Goal: Task Accomplishment & Management: Complete application form

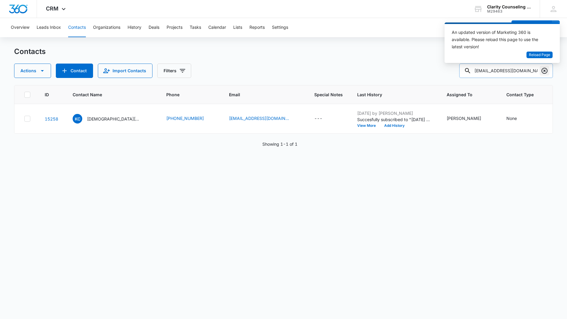
click at [542, 71] on icon "Clear" at bounding box center [544, 71] width 6 height 6
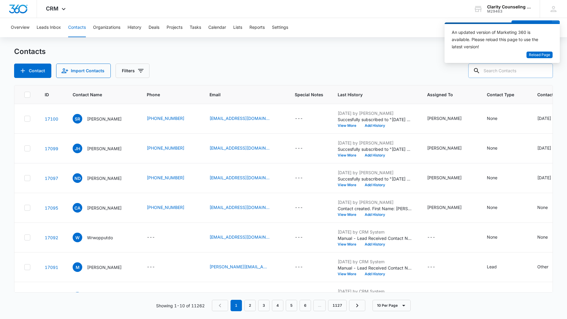
click at [523, 70] on input "text" at bounding box center [510, 71] width 85 height 14
paste input "[EMAIL_ADDRESS][PERSON_NAME][PERSON_NAME][DOMAIN_NAME]"
type input "[EMAIL_ADDRESS][PERSON_NAME][PERSON_NAME][DOMAIN_NAME]"
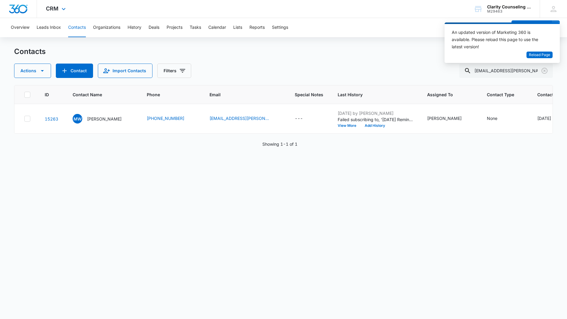
click at [545, 68] on icon "Clear" at bounding box center [544, 71] width 6 height 6
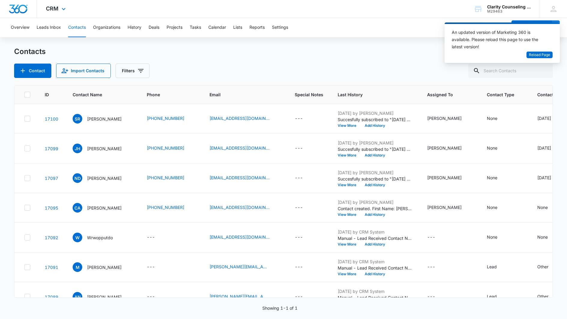
click at [545, 68] on div at bounding box center [544, 71] width 10 height 14
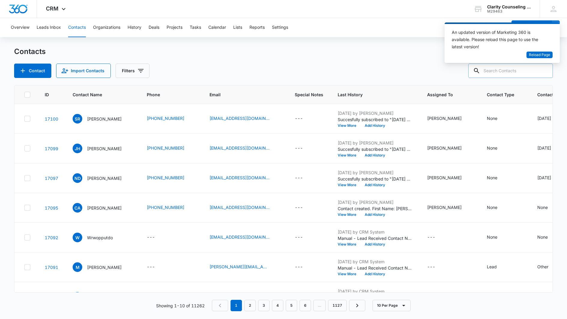
paste input "[EMAIL_ADDRESS][DOMAIN_NAME]"
type input "[EMAIL_ADDRESS][DOMAIN_NAME]"
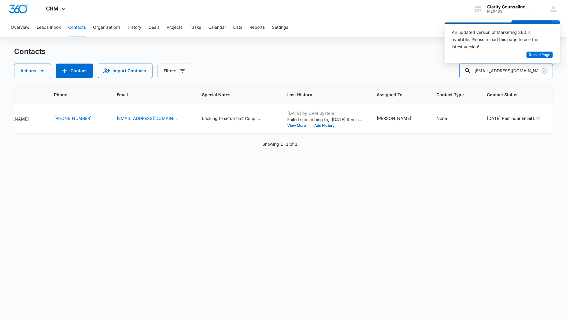
scroll to position [0, 96]
click at [546, 71] on icon "Clear" at bounding box center [544, 70] width 7 height 7
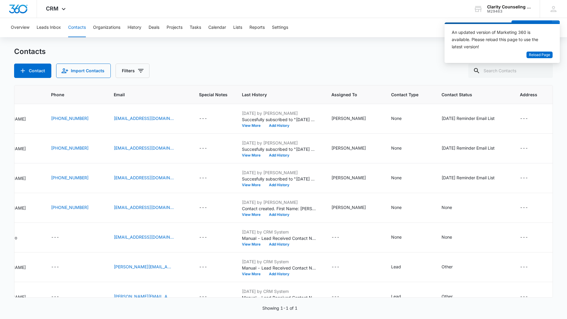
click at [546, 71] on div at bounding box center [544, 71] width 10 height 14
paste input "[EMAIL_ADDRESS][DOMAIN_NAME]"
type input "[EMAIL_ADDRESS][DOMAIN_NAME]"
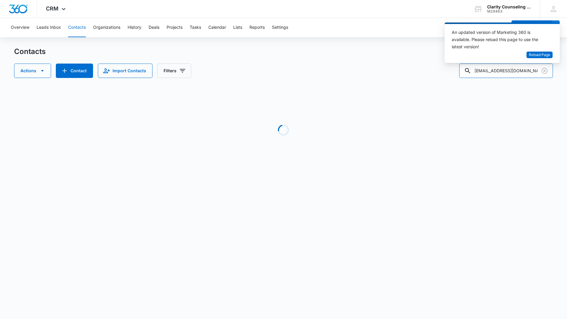
scroll to position [0, 63]
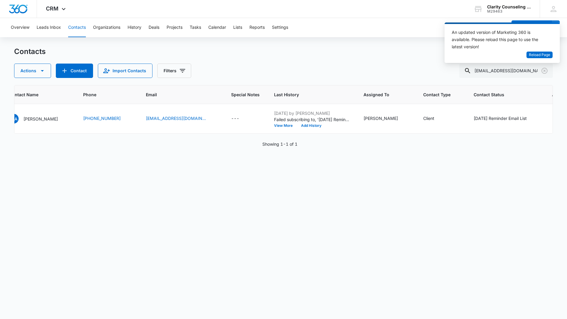
click at [545, 71] on icon "Clear" at bounding box center [544, 70] width 7 height 7
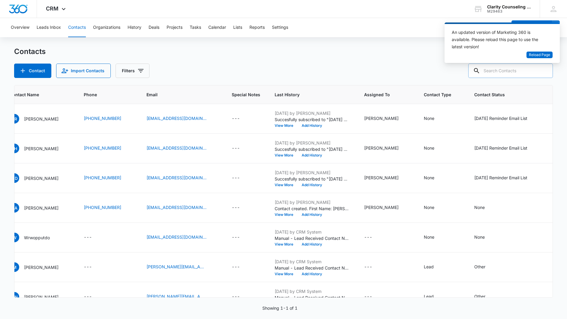
drag, startPoint x: 0, startPoint y: 36, endPoint x: 517, endPoint y: 68, distance: 518.2
click at [545, 71] on div at bounding box center [544, 71] width 10 height 14
paste input "[EMAIL_ADDRESS][DOMAIN_NAME]"
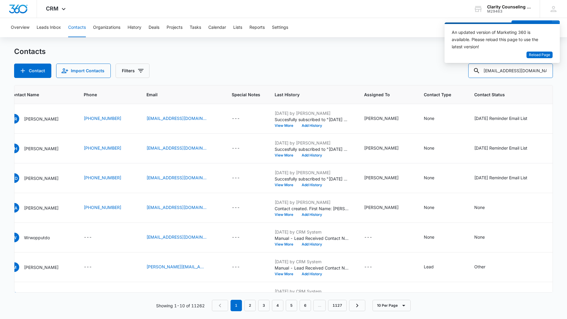
type input "[EMAIL_ADDRESS][DOMAIN_NAME]"
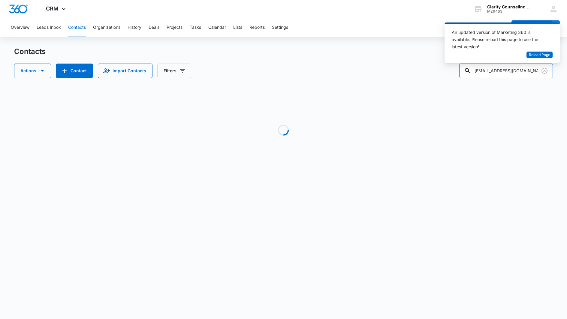
scroll to position [0, 0]
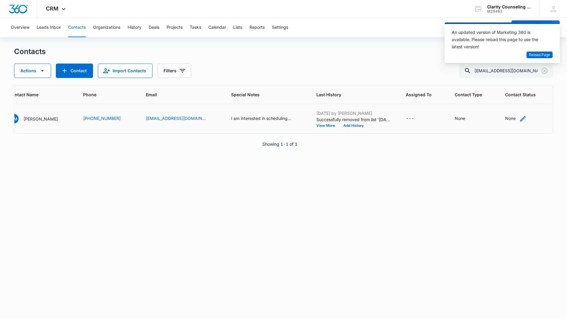
click at [505, 118] on div "None" at bounding box center [510, 118] width 11 height 6
click at [507, 81] on div at bounding box center [493, 81] width 29 height 8
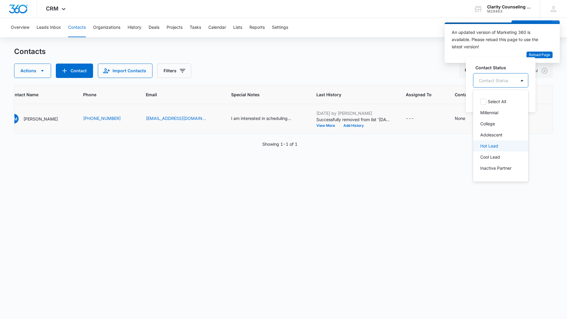
scroll to position [0, 0]
drag, startPoint x: 509, startPoint y: 119, endPoint x: 524, endPoint y: 97, distance: 27.1
click at [509, 119] on p "[DATE] Reminder Email List" at bounding box center [500, 122] width 40 height 13
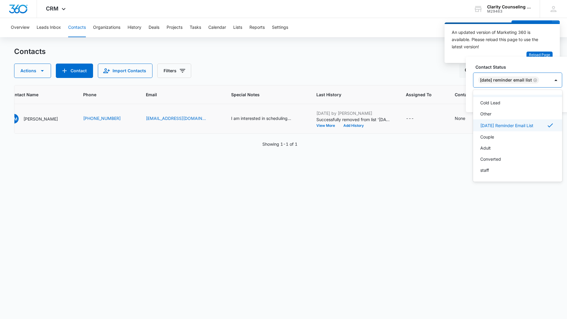
scroll to position [88, 0]
click at [550, 79] on div "[DATE] Reminder Email List" at bounding box center [511, 80] width 77 height 14
click at [552, 101] on button "Save" at bounding box center [553, 99] width 18 height 11
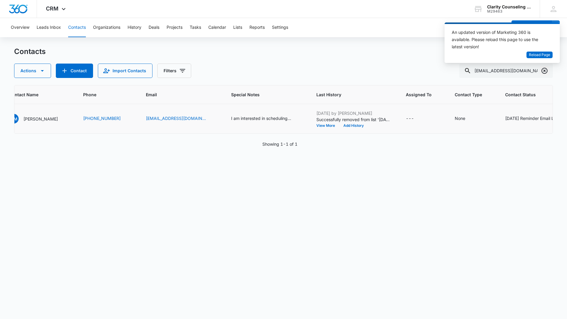
click at [544, 68] on icon "Clear" at bounding box center [544, 71] width 6 height 6
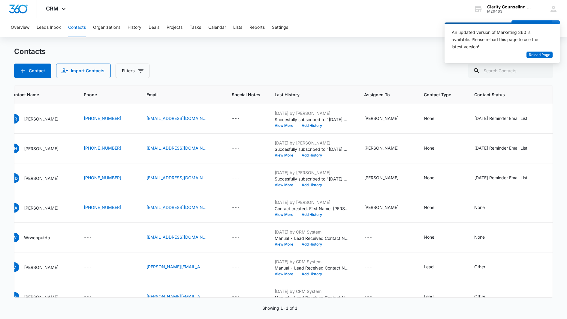
click at [544, 68] on div at bounding box center [544, 71] width 10 height 14
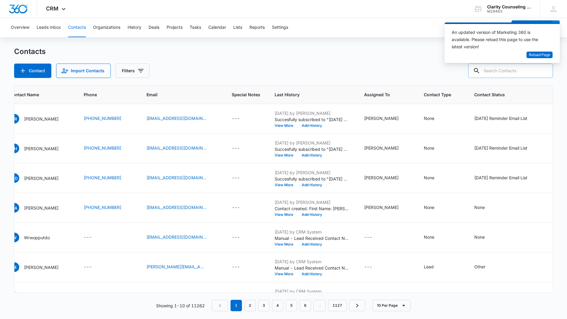
scroll to position [0, 0]
paste input "[EMAIL_ADDRESS][DOMAIN_NAME]"
type input "[EMAIL_ADDRESS][DOMAIN_NAME]"
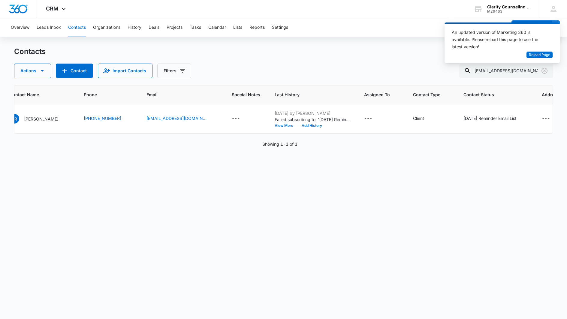
click at [544, 71] on icon "Clear" at bounding box center [544, 71] width 6 height 6
click at [544, 71] on div at bounding box center [544, 71] width 10 height 14
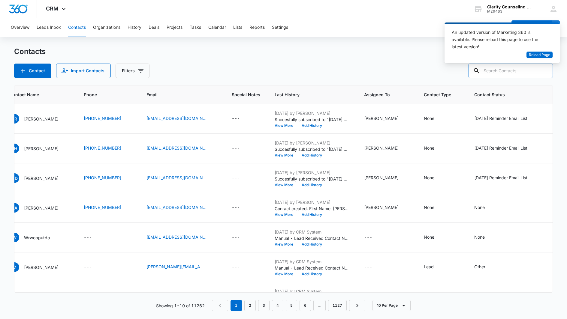
paste input "[EMAIL_ADDRESS][DOMAIN_NAME]"
type input "[EMAIL_ADDRESS][DOMAIN_NAME]"
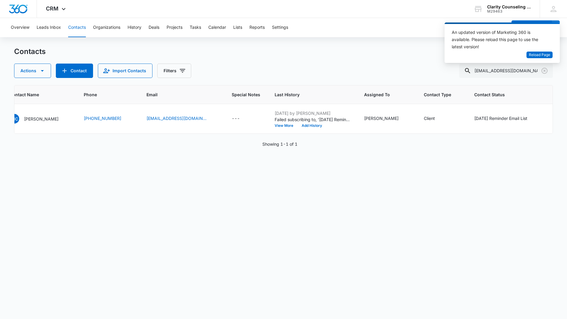
click at [545, 72] on icon "Clear" at bounding box center [544, 70] width 7 height 7
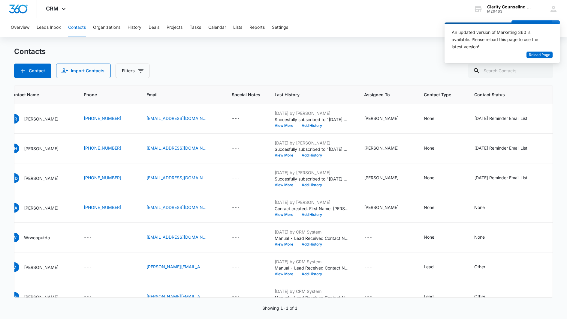
click at [545, 72] on div at bounding box center [544, 71] width 10 height 14
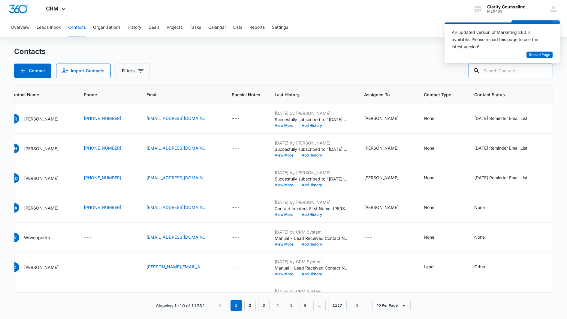
paste input "[EMAIL_ADDRESS][DOMAIN_NAME]"
type input "[EMAIL_ADDRESS][DOMAIN_NAME]"
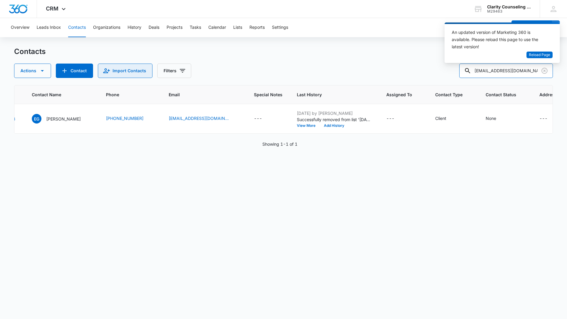
scroll to position [0, 0]
click at [543, 72] on icon "Clear" at bounding box center [544, 71] width 6 height 6
click at [543, 72] on div at bounding box center [544, 71] width 10 height 14
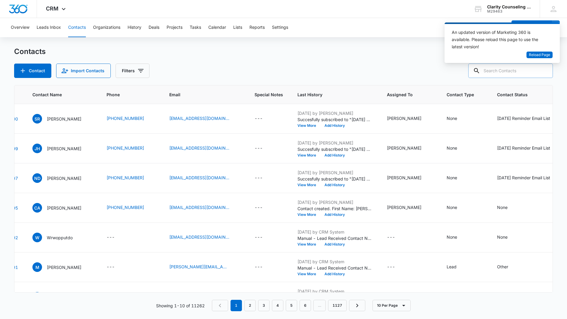
paste input "[EMAIL_ADDRESS][DOMAIN_NAME]"
type input "[EMAIL_ADDRESS][DOMAIN_NAME]"
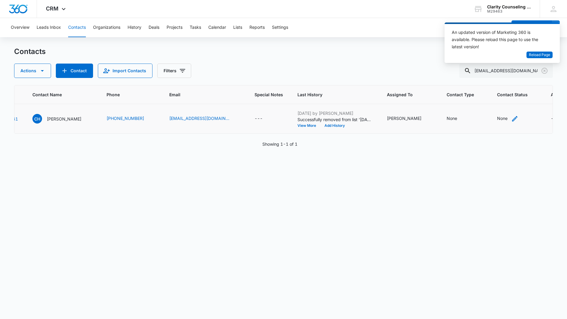
click at [497, 119] on div "None" at bounding box center [502, 118] width 11 height 6
click at [485, 80] on div at bounding box center [473, 81] width 29 height 8
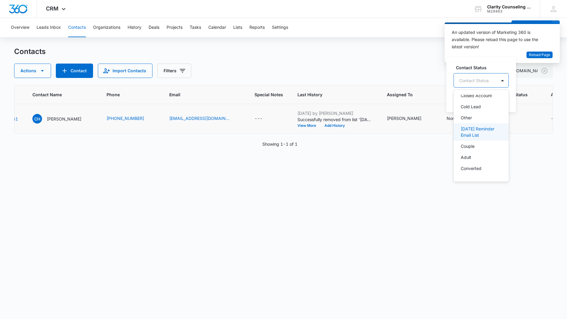
scroll to position [84, 0]
click at [476, 131] on p "[DATE] Reminder Email List" at bounding box center [481, 131] width 40 height 13
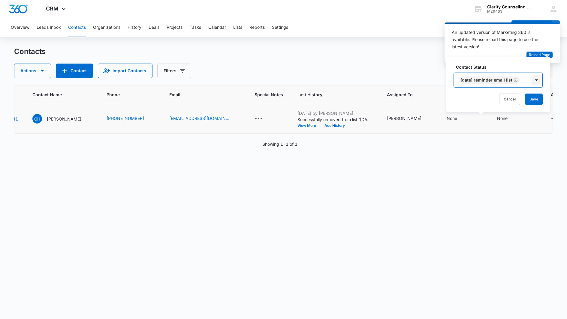
click at [537, 82] on div at bounding box center [536, 80] width 10 height 10
click at [536, 98] on button "Save" at bounding box center [534, 99] width 18 height 11
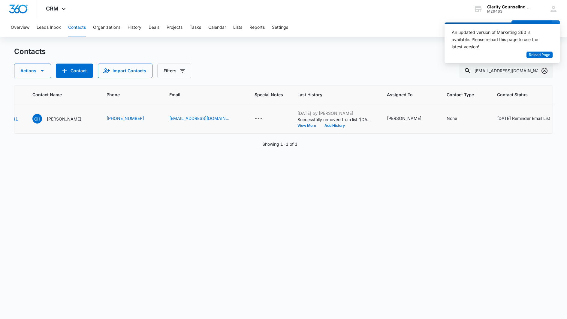
click at [543, 69] on icon "Clear" at bounding box center [544, 70] width 7 height 7
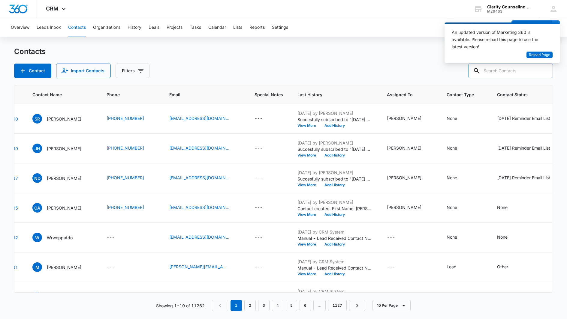
paste input "[PERSON_NAME][EMAIL_ADDRESS][PERSON_NAME][DOMAIN_NAME]"
type input "[PERSON_NAME][EMAIL_ADDRESS][PERSON_NAME][DOMAIN_NAME]"
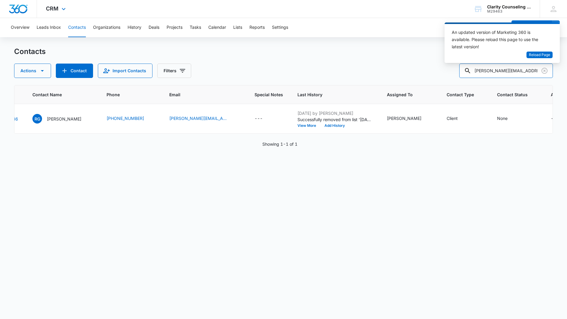
scroll to position [0, 0]
click at [544, 70] on icon "Clear" at bounding box center [544, 70] width 7 height 7
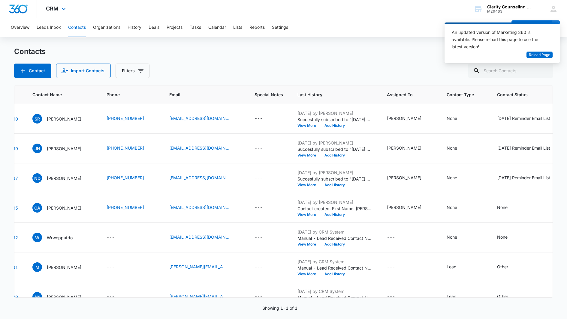
click at [544, 70] on div at bounding box center [544, 71] width 10 height 14
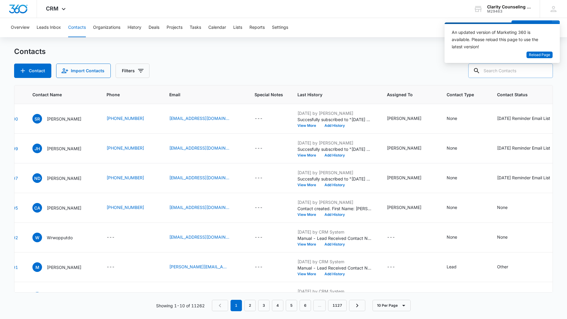
paste input "[EMAIL_ADDRESS][DOMAIN_NAME]"
type input "[EMAIL_ADDRESS][DOMAIN_NAME]"
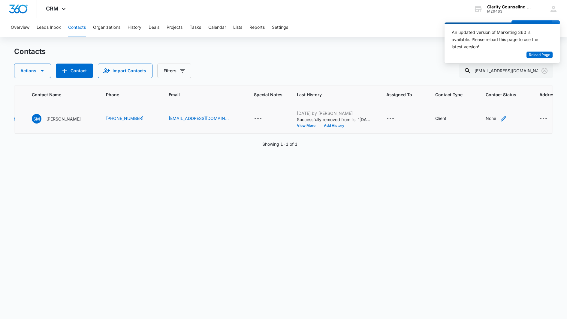
click at [485, 116] on div "None" at bounding box center [490, 118] width 11 height 6
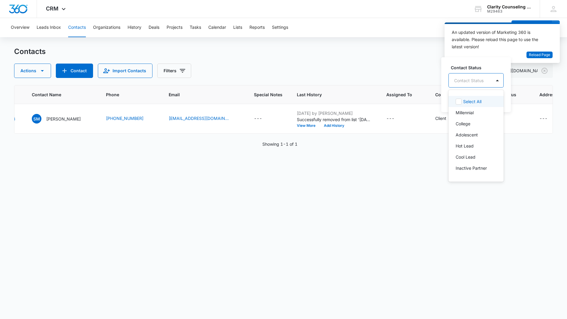
click at [480, 81] on div at bounding box center [468, 81] width 29 height 8
click at [473, 125] on p "[DATE] Reminder Email List" at bounding box center [475, 122] width 40 height 13
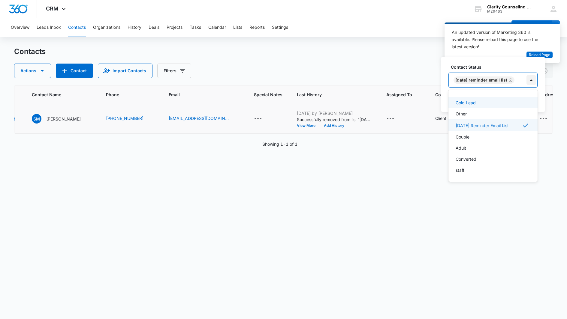
click at [536, 82] on div at bounding box center [531, 80] width 10 height 10
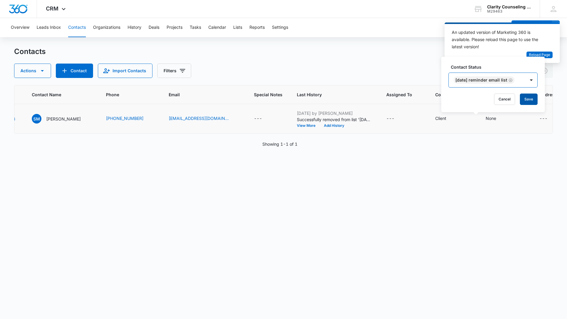
click at [534, 95] on button "Save" at bounding box center [529, 99] width 18 height 11
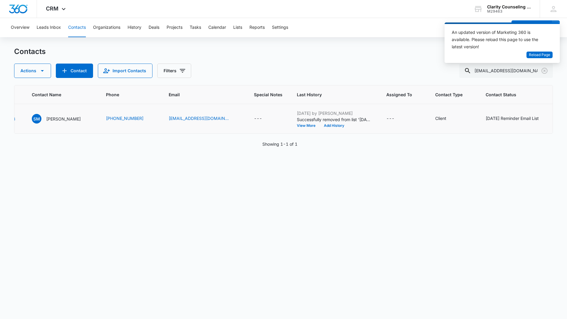
click at [544, 72] on icon "Clear" at bounding box center [544, 70] width 7 height 7
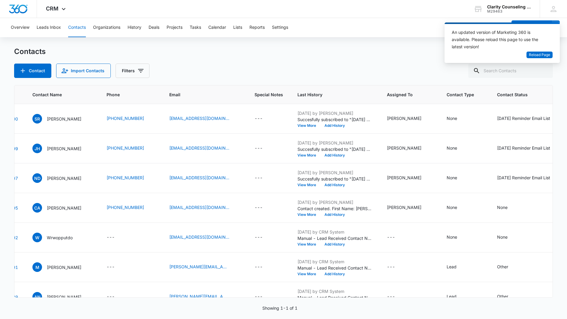
click at [544, 72] on div at bounding box center [544, 71] width 10 height 14
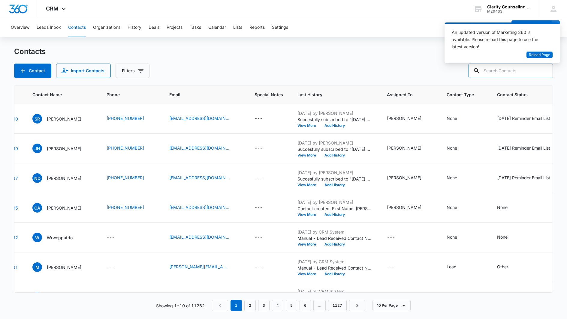
paste input "[EMAIL_ADDRESS][DOMAIN_NAME]"
type input "[EMAIL_ADDRESS][DOMAIN_NAME]"
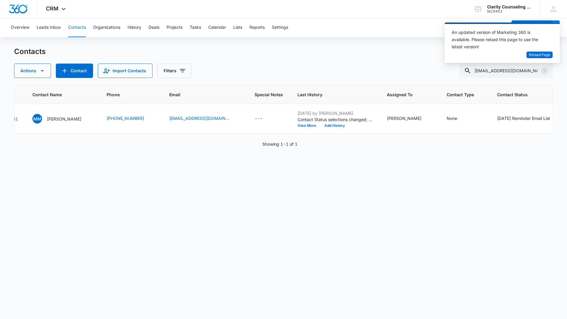
click at [544, 71] on icon "Clear" at bounding box center [544, 71] width 6 height 6
click at [544, 71] on div at bounding box center [544, 71] width 10 height 14
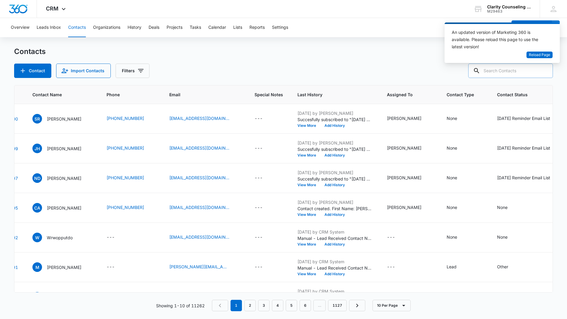
paste input "[EMAIL_ADDRESS][DOMAIN_NAME]"
type input "[EMAIL_ADDRESS][DOMAIN_NAME]"
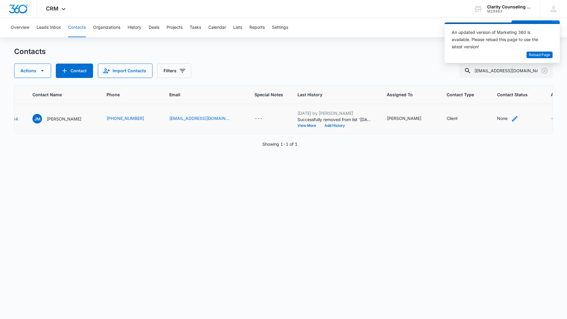
click at [497, 120] on div "None" at bounding box center [502, 118] width 11 height 6
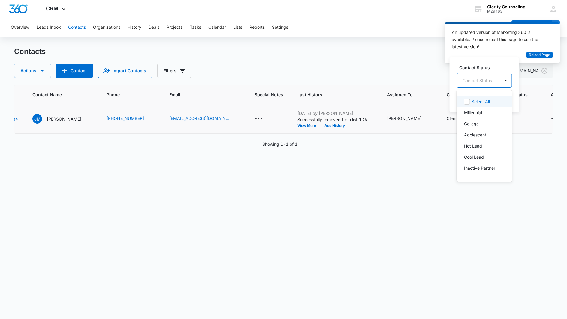
click at [482, 87] on div "Contact Status" at bounding box center [478, 81] width 43 height 14
click at [479, 131] on p "[DATE] Reminder Email List" at bounding box center [484, 125] width 40 height 13
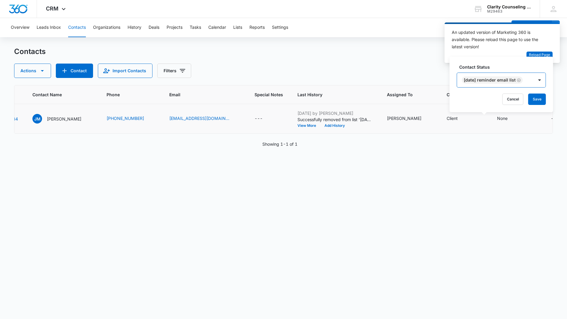
click at [533, 80] on div "[DATE] Reminder Email List" at bounding box center [495, 80] width 77 height 14
drag, startPoint x: 540, startPoint y: 97, endPoint x: 315, endPoint y: 82, distance: 225.5
click at [540, 97] on button "Save" at bounding box center [537, 99] width 18 height 11
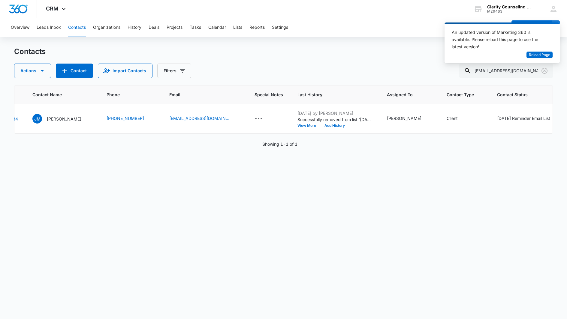
click at [545, 72] on icon "Clear" at bounding box center [544, 70] width 7 height 7
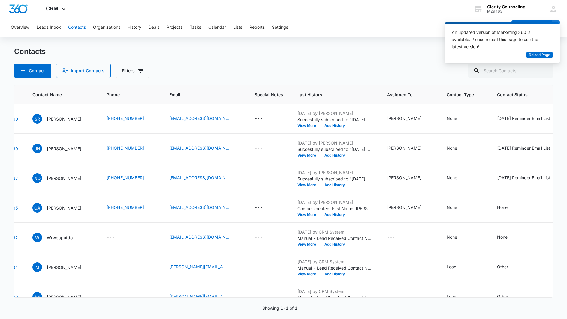
click at [545, 72] on div at bounding box center [544, 71] width 10 height 14
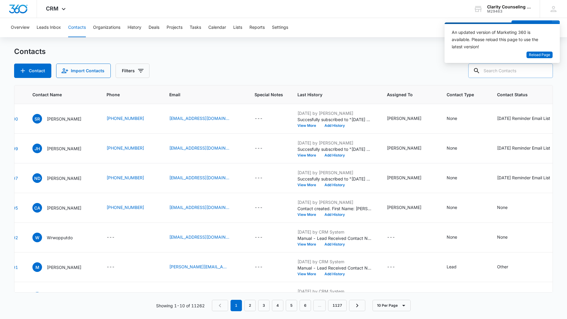
paste input "[EMAIL_ADDRESS][DOMAIN_NAME]"
type input "[EMAIL_ADDRESS][DOMAIN_NAME]"
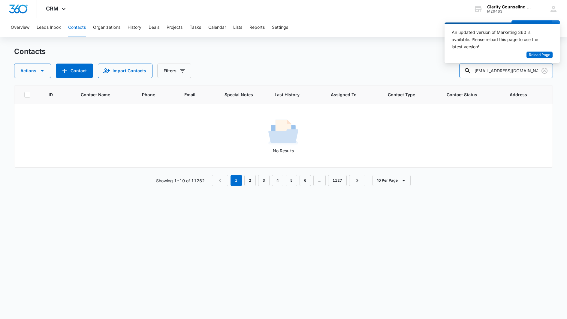
scroll to position [0, 0]
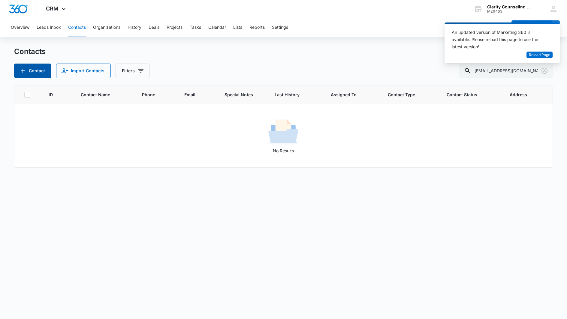
click at [23, 66] on button "Contact" at bounding box center [32, 71] width 37 height 14
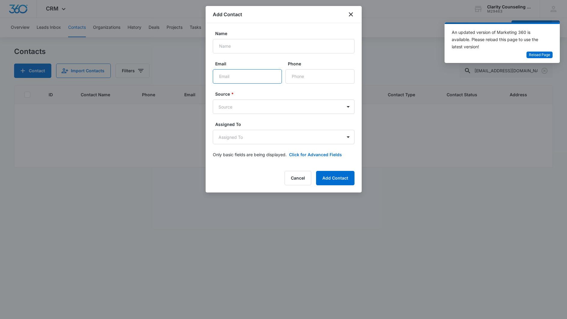
paste input "[EMAIL_ADDRESS][DOMAIN_NAME]"
type input "[EMAIL_ADDRESS][DOMAIN_NAME]"
paste input "[PERSON_NAME]"
type input "[PERSON_NAME]"
click at [284, 75] on div "Email [EMAIL_ADDRESS][DOMAIN_NAME] Phone" at bounding box center [284, 72] width 142 height 23
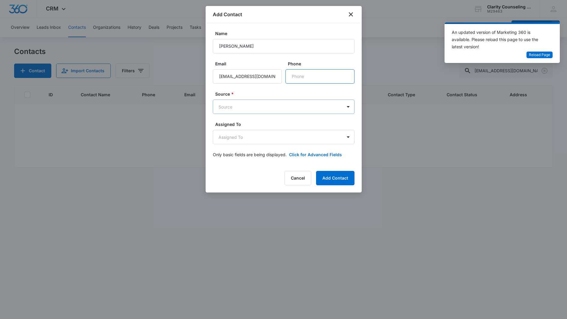
paste input "[PHONE_NUMBER]"
type input "[PHONE_NUMBER]"
click at [286, 111] on body "CRM Apps Reputation Websites Forms CRM Email Social Content Ads Intelligence Fi…" at bounding box center [283, 159] width 567 height 319
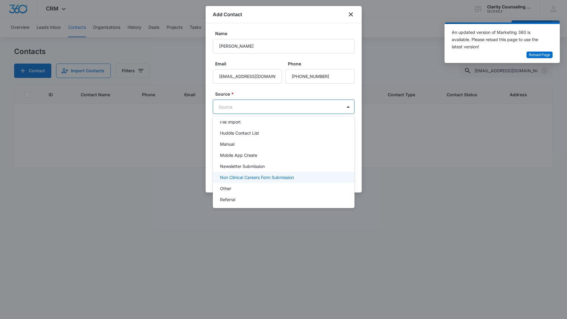
scroll to position [58, 0]
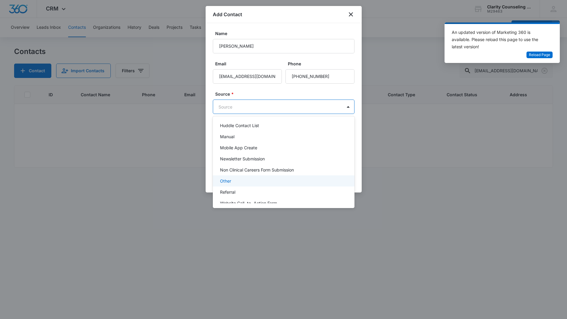
click at [235, 183] on div "Other" at bounding box center [283, 181] width 126 height 6
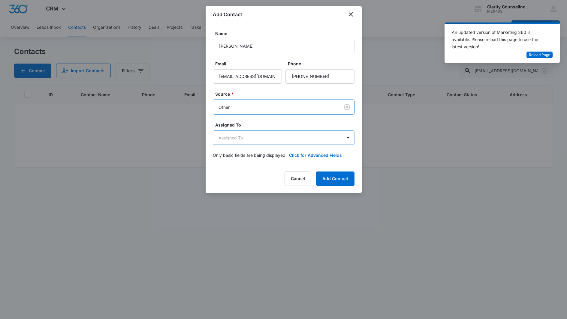
click at [244, 140] on body "CRM Apps Reputation Websites Forms CRM Email Social Content Ads Intelligence Fi…" at bounding box center [283, 159] width 567 height 319
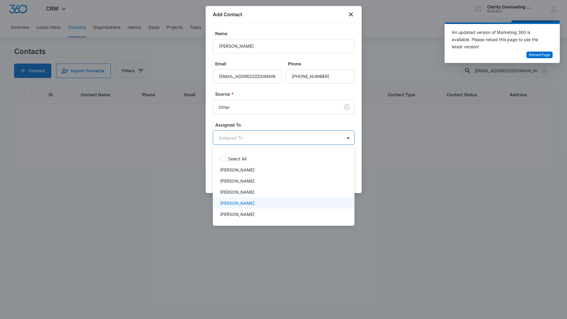
drag, startPoint x: 250, startPoint y: 202, endPoint x: 261, endPoint y: 131, distance: 72.3
click at [250, 202] on p "[PERSON_NAME]" at bounding box center [237, 203] width 35 height 6
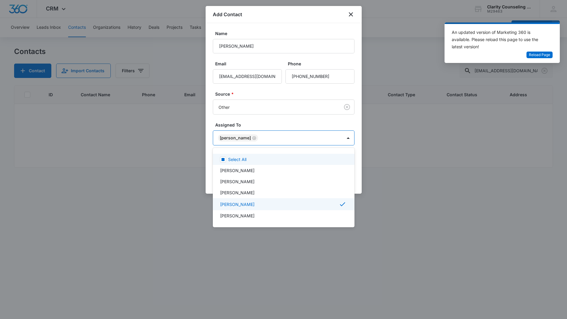
click at [268, 100] on div at bounding box center [283, 159] width 567 height 319
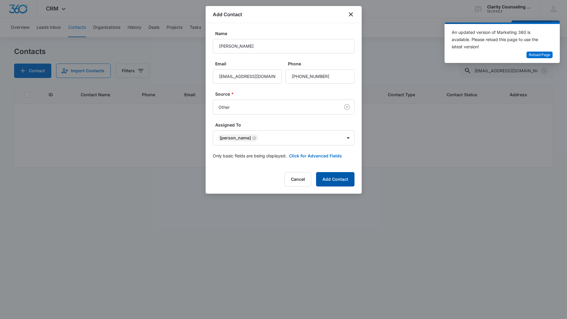
click at [330, 176] on button "Add Contact" at bounding box center [335, 179] width 38 height 14
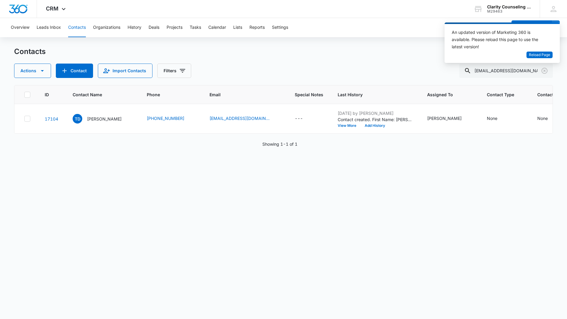
click at [545, 69] on icon "Clear" at bounding box center [544, 70] width 7 height 7
click at [545, 69] on div at bounding box center [544, 71] width 10 height 14
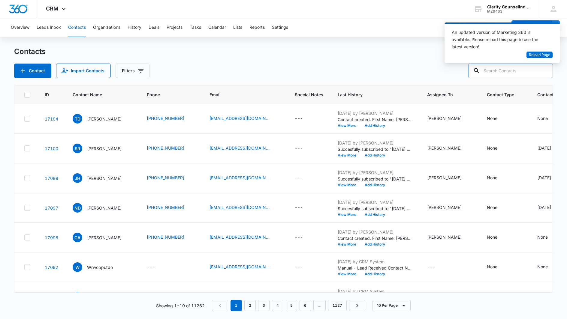
paste input "[EMAIL_ADDRESS][DOMAIN_NAME]"
type input "[EMAIL_ADDRESS][DOMAIN_NAME]"
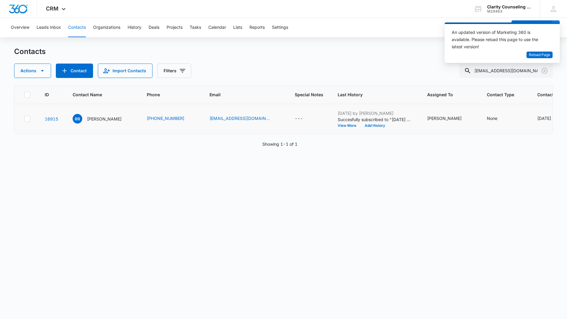
click at [537, 119] on div "[DATE] Reminder Email List" at bounding box center [563, 118] width 53 height 6
click at [466, 114] on icon "Remove Saturday Reminder Email List" at bounding box center [466, 114] width 4 height 5
drag, startPoint x: 478, startPoint y: 131, endPoint x: 464, endPoint y: 133, distance: 14.2
click at [478, 131] on button "Save" at bounding box center [485, 132] width 18 height 11
click at [545, 73] on icon "Clear" at bounding box center [544, 71] width 6 height 6
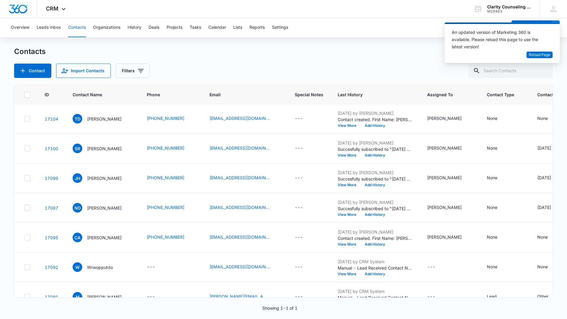
click at [545, 73] on div at bounding box center [544, 71] width 10 height 14
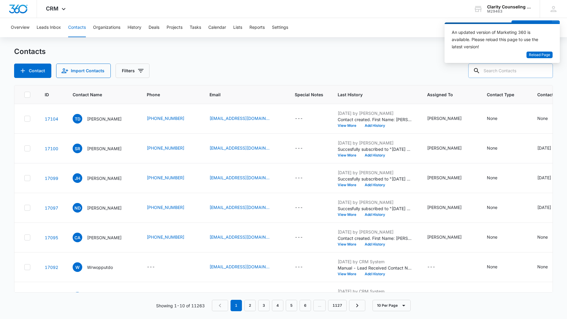
paste input "[EMAIL_ADDRESS][DOMAIN_NAME]"
type input "[EMAIL_ADDRESS][DOMAIN_NAME]"
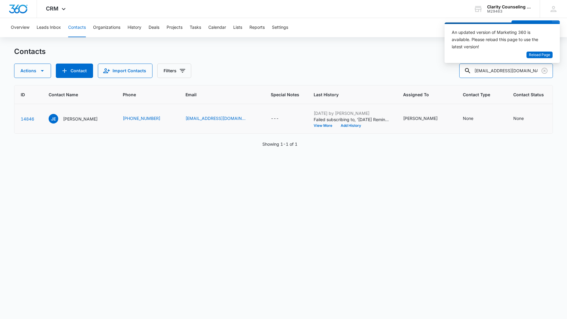
scroll to position [0, 28]
click at [509, 116] on div "None" at bounding box center [514, 118] width 11 height 6
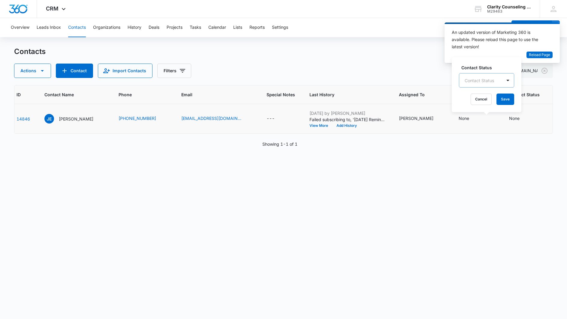
click at [497, 84] on div "Contact Status" at bounding box center [480, 81] width 43 height 14
drag, startPoint x: 494, startPoint y: 136, endPoint x: 509, endPoint y: 111, distance: 29.6
click at [494, 136] on p "[DATE] Reminder Email List" at bounding box center [486, 138] width 40 height 13
drag, startPoint x: 540, startPoint y: 78, endPoint x: 547, endPoint y: 101, distance: 24.0
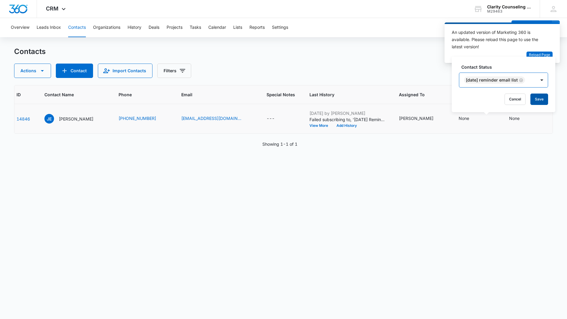
click at [540, 78] on div at bounding box center [542, 80] width 12 height 14
drag, startPoint x: 545, startPoint y: 98, endPoint x: 455, endPoint y: 97, distance: 90.0
click at [545, 99] on button "Save" at bounding box center [539, 99] width 18 height 11
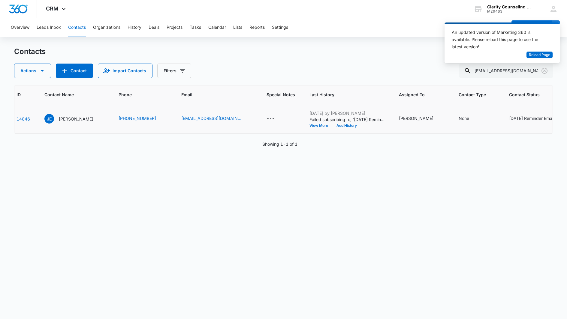
click at [545, 70] on icon "Clear" at bounding box center [544, 71] width 6 height 6
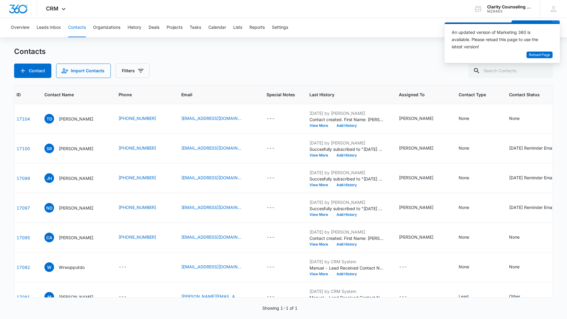
click at [545, 70] on div at bounding box center [544, 71] width 10 height 14
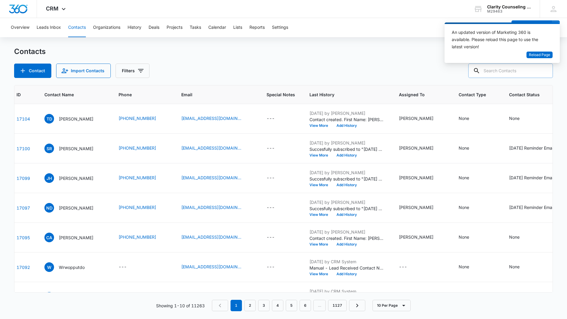
paste input "[EMAIL_ADDRESS][DOMAIN_NAME]"
type input "[EMAIL_ADDRESS][DOMAIN_NAME]"
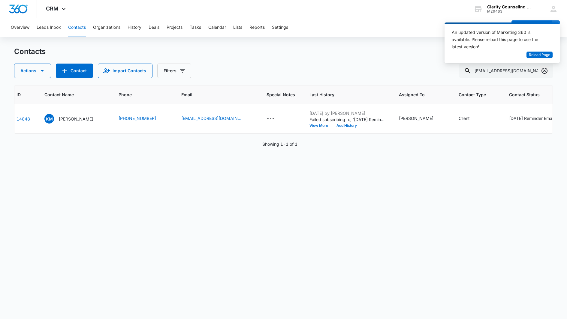
click at [545, 69] on icon "Clear" at bounding box center [544, 70] width 7 height 7
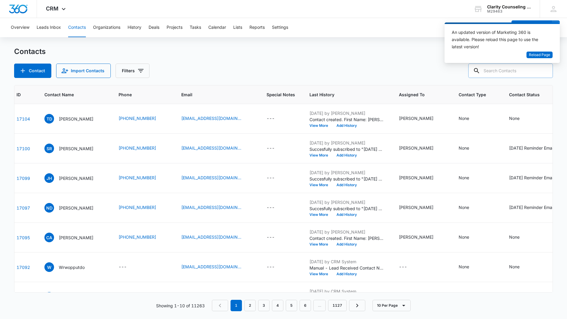
paste input "[EMAIL_ADDRESS][DOMAIN_NAME]"
type input "[EMAIL_ADDRESS][DOMAIN_NAME]"
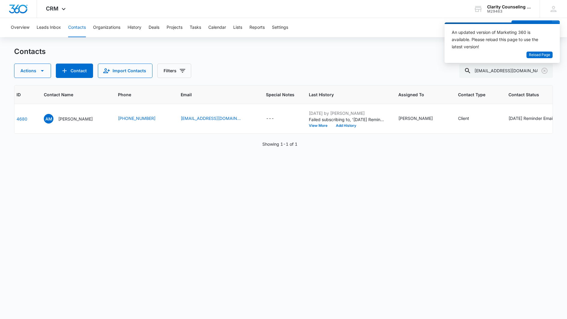
click at [546, 68] on icon "Clear" at bounding box center [544, 70] width 7 height 7
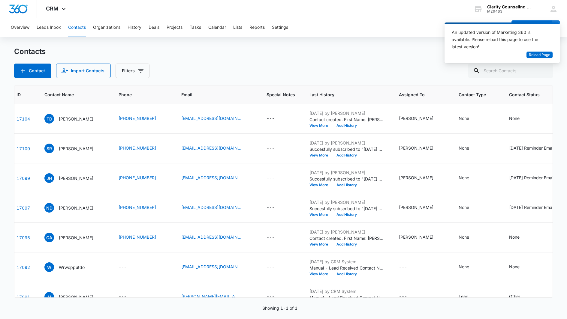
click at [546, 68] on div at bounding box center [544, 71] width 10 height 14
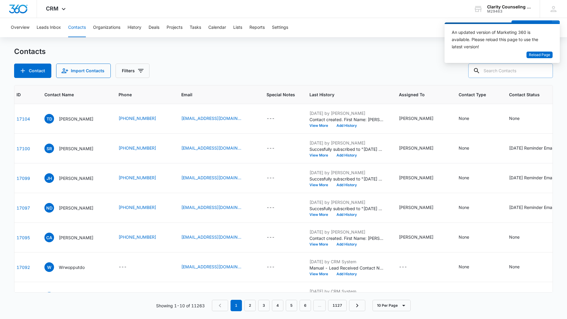
paste input "[EMAIL_ADDRESS][DOMAIN_NAME]"
type input "[EMAIL_ADDRESS][DOMAIN_NAME]"
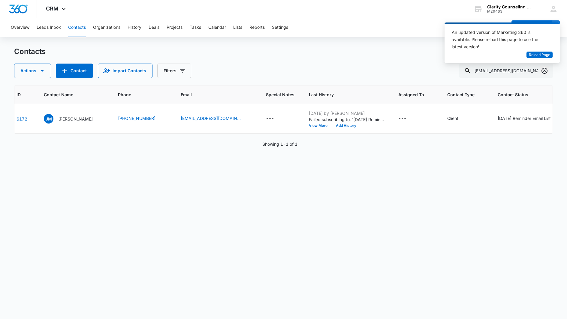
click at [547, 69] on icon "Clear" at bounding box center [544, 70] width 7 height 7
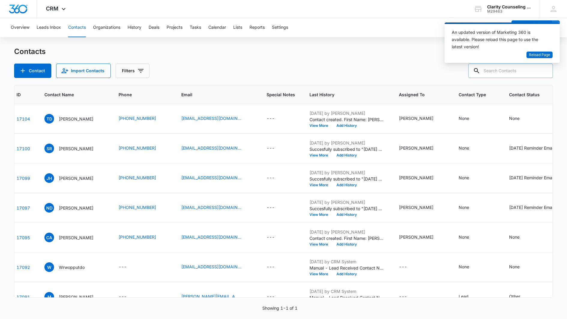
drag, startPoint x: 547, startPoint y: 69, endPoint x: 490, endPoint y: 73, distance: 57.1
click at [546, 69] on div at bounding box center [544, 71] width 10 height 14
paste input "[EMAIL_ADDRESS][DOMAIN_NAME]"
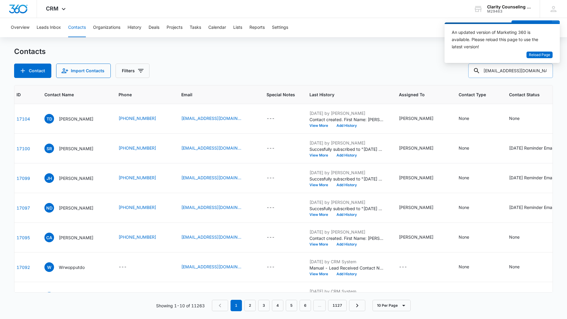
type input "[EMAIL_ADDRESS][DOMAIN_NAME]"
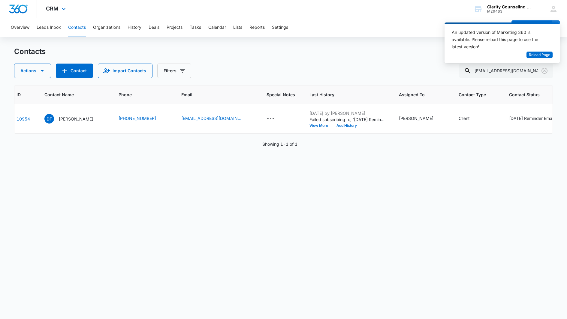
click at [544, 71] on icon "Clear" at bounding box center [544, 71] width 6 height 6
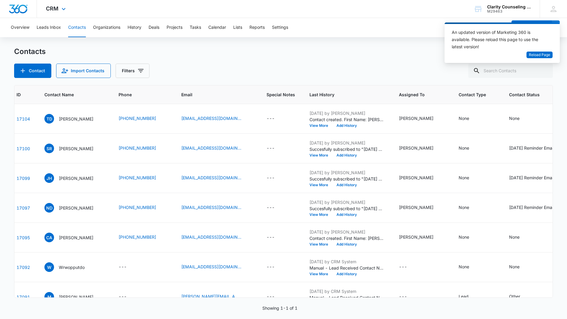
click at [544, 71] on div at bounding box center [544, 71] width 10 height 14
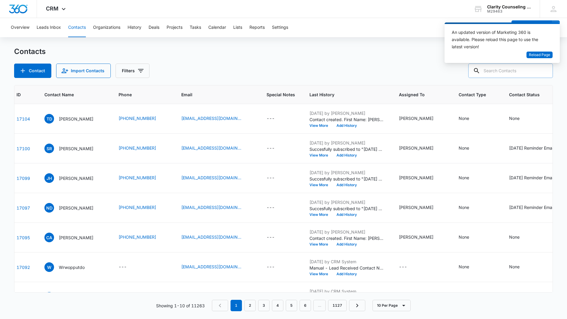
paste input "[EMAIL_ADDRESS][PERSON_NAME][DOMAIN_NAME]"
type input "[EMAIL_ADDRESS][PERSON_NAME][DOMAIN_NAME]"
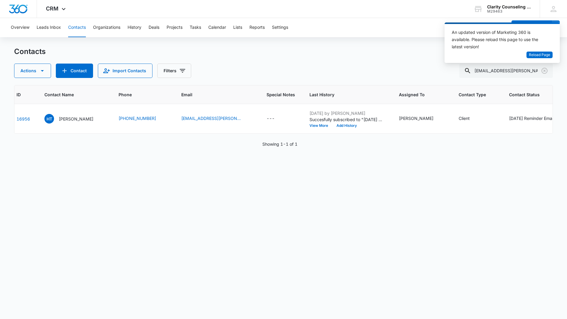
click at [544, 71] on icon "Clear" at bounding box center [544, 71] width 6 height 6
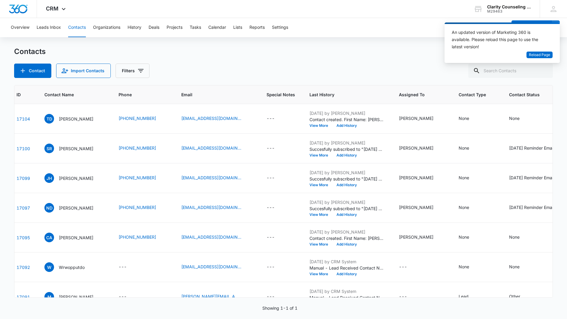
click at [544, 71] on div at bounding box center [544, 71] width 10 height 14
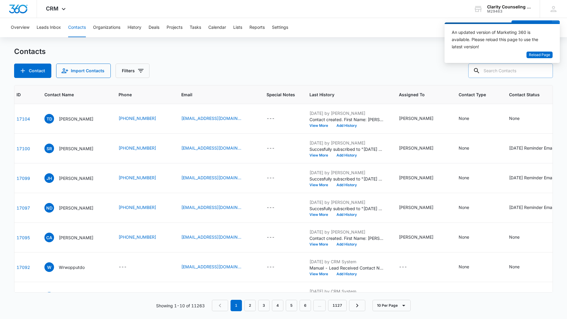
paste input "[EMAIL_ADDRESS][DOMAIN_NAME]"
type input "[EMAIL_ADDRESS][DOMAIN_NAME]"
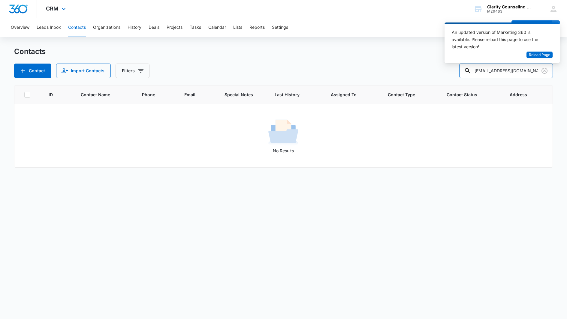
scroll to position [0, 0]
click at [38, 67] on button "Contact" at bounding box center [32, 71] width 37 height 14
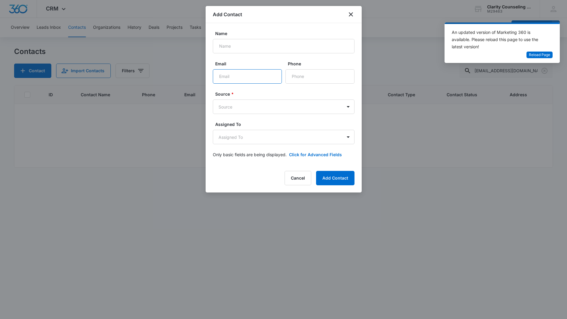
paste input "[EMAIL_ADDRESS][DOMAIN_NAME]"
type input "[EMAIL_ADDRESS][DOMAIN_NAME]"
paste input "[PERSON_NAME]"
type input "[PERSON_NAME]"
click at [322, 84] on form "Name [PERSON_NAME] Email [EMAIL_ADDRESS][DOMAIN_NAME] Phone Source * Source Ass…" at bounding box center [284, 97] width 142 height 135
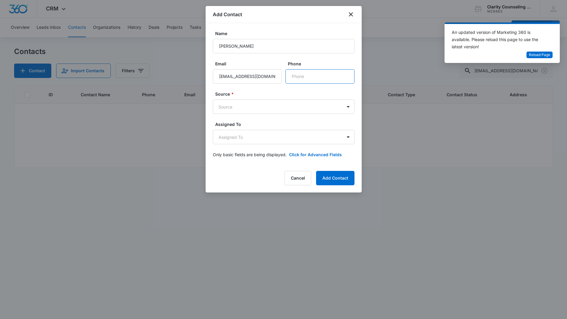
paste input "[PHONE_NUMBER]"
type input "[PHONE_NUMBER]"
click at [297, 106] on body "CRM Apps Reputation Websites Forms CRM Email Social Content Ads Intelligence Fi…" at bounding box center [283, 159] width 567 height 319
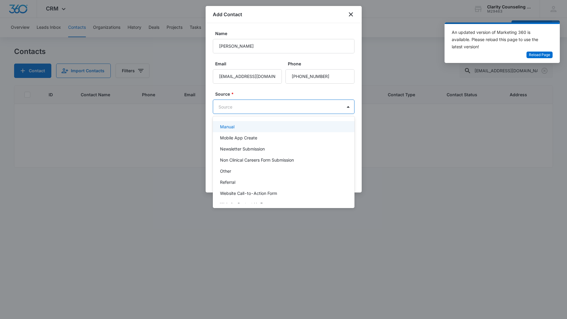
scroll to position [68, 0]
click at [235, 177] on div "Referral" at bounding box center [284, 181] width 142 height 11
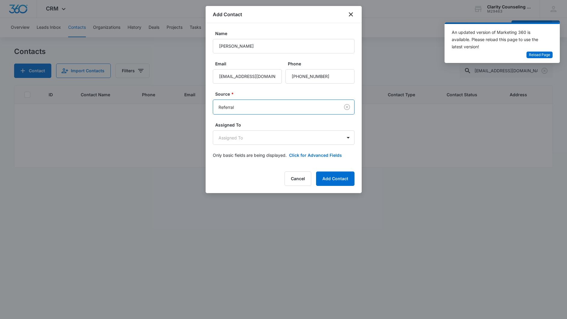
click at [251, 109] on body "CRM Apps Reputation Websites Forms CRM Email Social Content Ads Intelligence Fi…" at bounding box center [283, 159] width 567 height 319
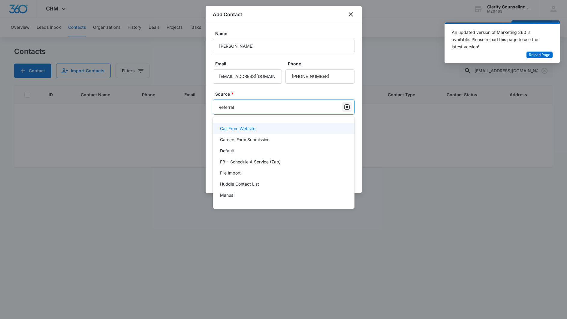
drag, startPoint x: 346, startPoint y: 109, endPoint x: 342, endPoint y: 109, distance: 3.6
click at [346, 109] on div at bounding box center [283, 159] width 567 height 319
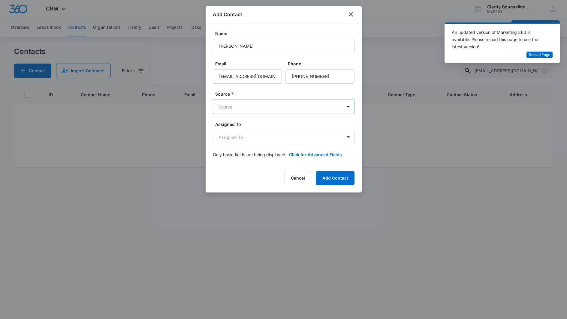
click at [314, 111] on body "CRM Apps Reputation Websites Forms CRM Email Social Content Ads Intelligence Fi…" at bounding box center [283, 159] width 567 height 319
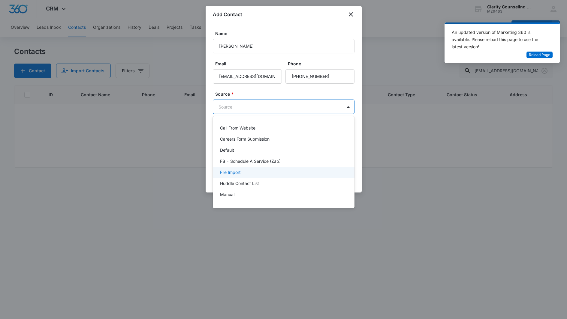
scroll to position [76, 0]
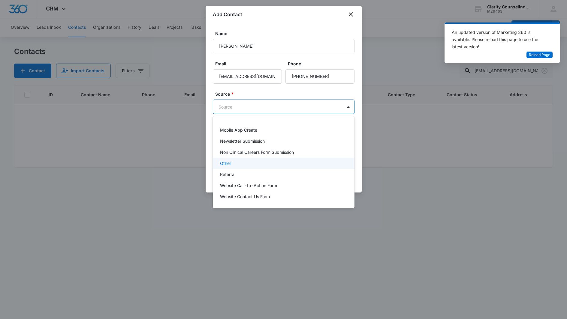
click at [243, 164] on div "Other" at bounding box center [283, 163] width 126 height 6
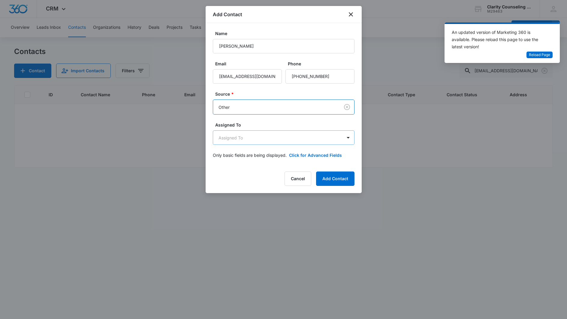
click at [246, 134] on body "CRM Apps Reputation Websites Forms CRM Email Social Content Ads Intelligence Fi…" at bounding box center [283, 159] width 567 height 319
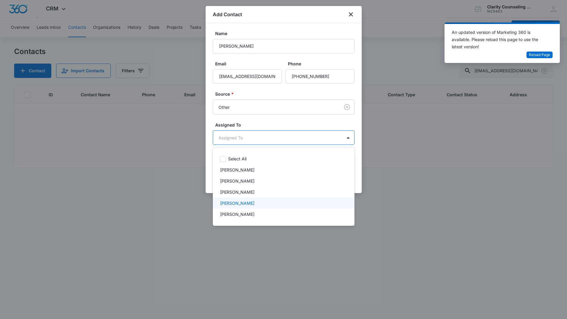
click at [251, 204] on p "[PERSON_NAME]" at bounding box center [237, 203] width 35 height 6
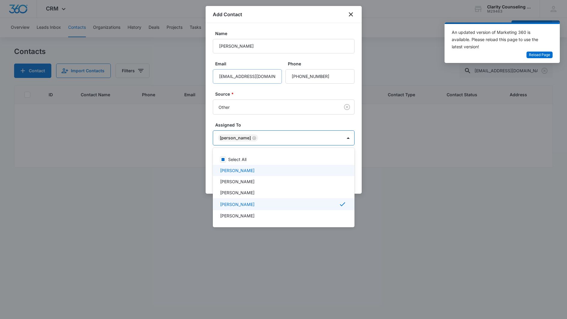
click at [254, 73] on div at bounding box center [283, 159] width 567 height 319
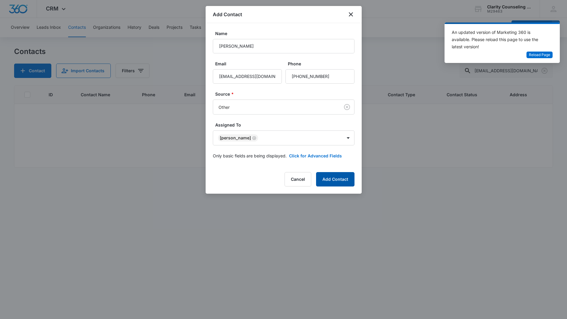
click at [335, 173] on button "Add Contact" at bounding box center [335, 179] width 38 height 14
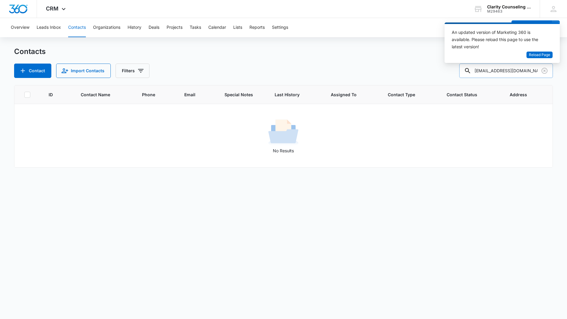
click at [525, 71] on input "[EMAIL_ADDRESS][DOMAIN_NAME]" at bounding box center [506, 71] width 94 height 14
click at [546, 71] on icon "Clear" at bounding box center [544, 70] width 7 height 7
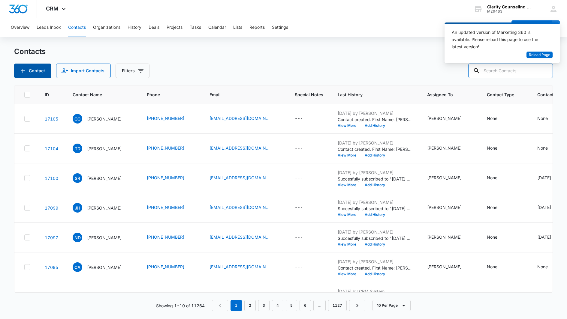
paste input "[PHONE_NUMBER]"
type input "[PHONE_NUMBER]"
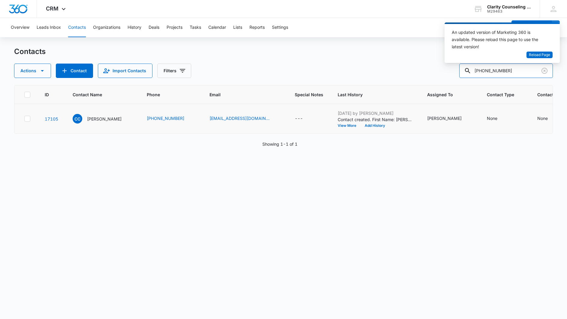
scroll to position [0, 62]
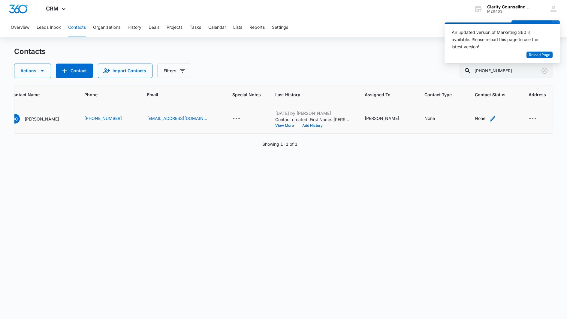
click at [475, 119] on div "None" at bounding box center [480, 118] width 11 height 6
click at [484, 78] on div "Contact Status" at bounding box center [468, 81] width 43 height 14
drag, startPoint x: 473, startPoint y: 121, endPoint x: 491, endPoint y: 98, distance: 29.3
click at [474, 121] on p "[DATE] Reminder Email List" at bounding box center [474, 122] width 40 height 13
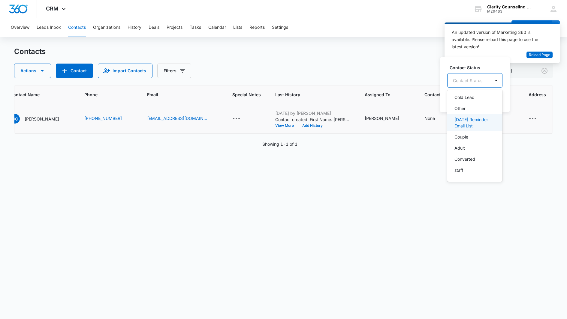
scroll to position [88, 0]
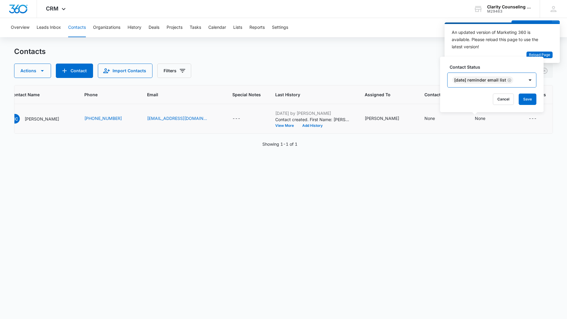
click at [524, 85] on div "[DATE] Reminder Email List" at bounding box center [485, 80] width 77 height 14
click at [529, 100] on button "Save" at bounding box center [527, 99] width 18 height 11
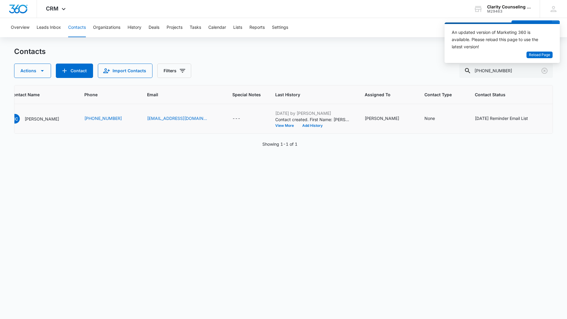
click at [543, 70] on icon "Clear" at bounding box center [544, 71] width 6 height 6
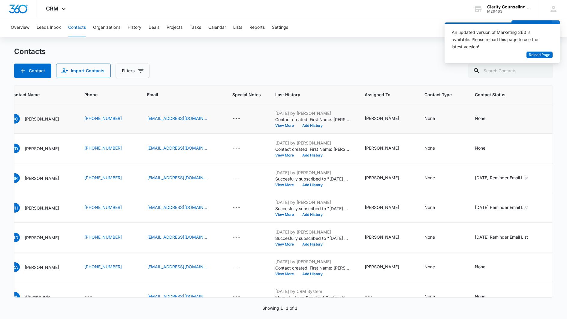
click at [543, 70] on div at bounding box center [544, 71] width 10 height 14
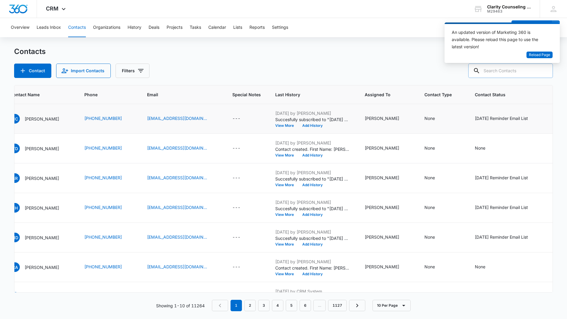
paste input "[EMAIL_ADDRESS][DOMAIN_NAME]"
type input "[EMAIL_ADDRESS][DOMAIN_NAME]"
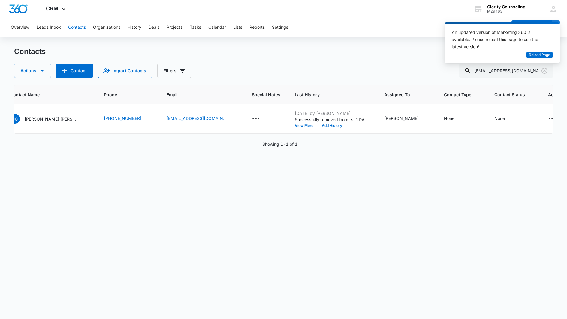
click at [547, 71] on icon "Clear" at bounding box center [544, 71] width 6 height 6
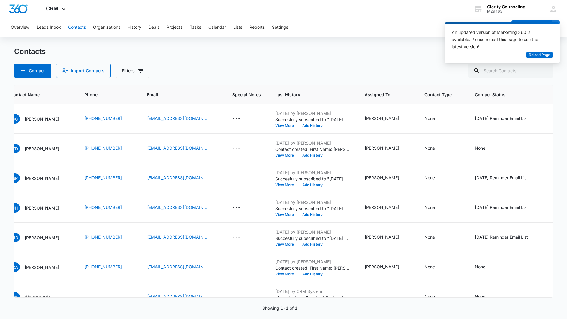
click at [547, 71] on div at bounding box center [544, 71] width 10 height 14
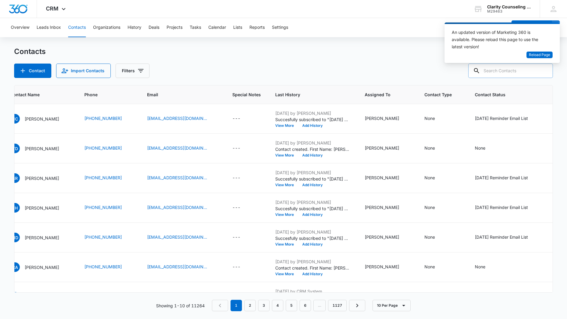
paste input "[EMAIL_ADDRESS][PERSON_NAME][DOMAIN_NAME]"
type input "[EMAIL_ADDRESS][PERSON_NAME][DOMAIN_NAME]"
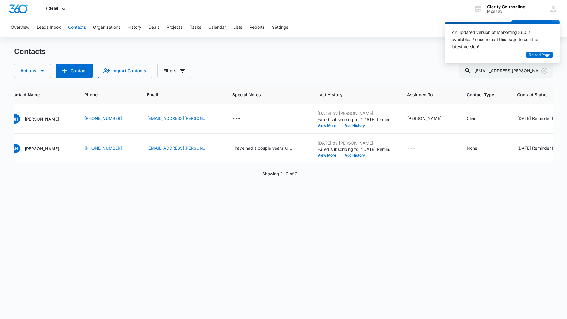
click at [547, 70] on icon "Clear" at bounding box center [544, 70] width 7 height 7
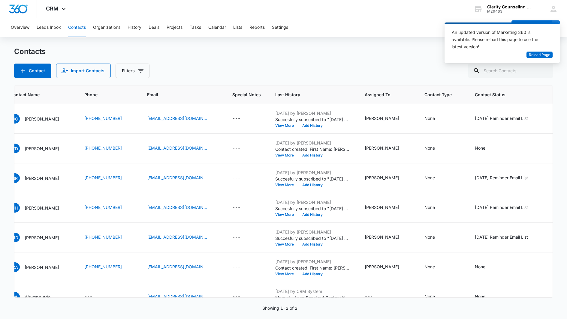
click at [547, 70] on div at bounding box center [544, 71] width 10 height 14
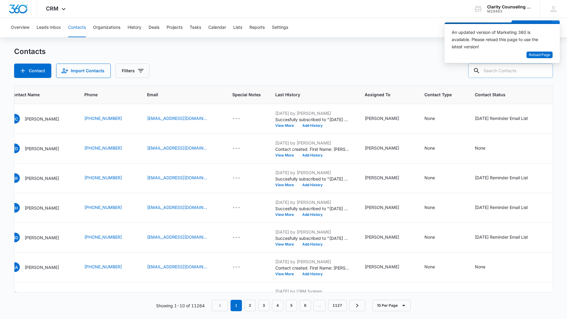
paste input "[EMAIL_ADDRESS][DOMAIN_NAME]"
type input "[EMAIL_ADDRESS][DOMAIN_NAME]"
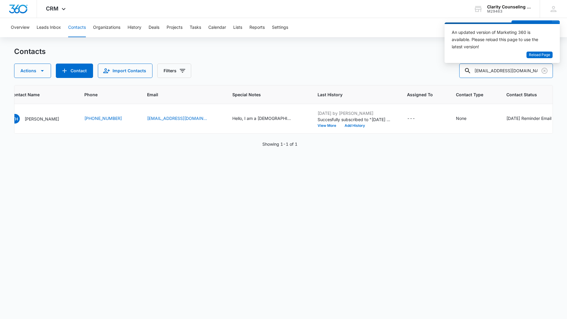
scroll to position [0, 0]
click at [545, 68] on icon "Clear" at bounding box center [544, 71] width 6 height 6
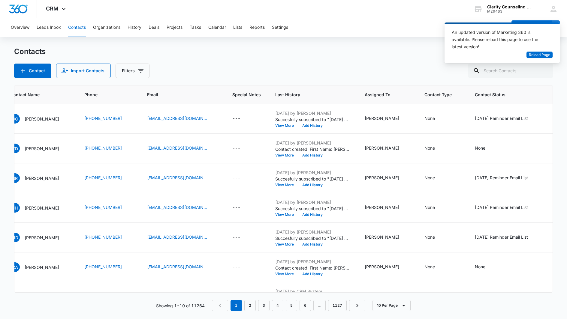
click at [545, 68] on div at bounding box center [544, 71] width 10 height 14
paste input "[EMAIL_ADDRESS][DOMAIN_NAME]"
type input "[EMAIL_ADDRESS][DOMAIN_NAME]"
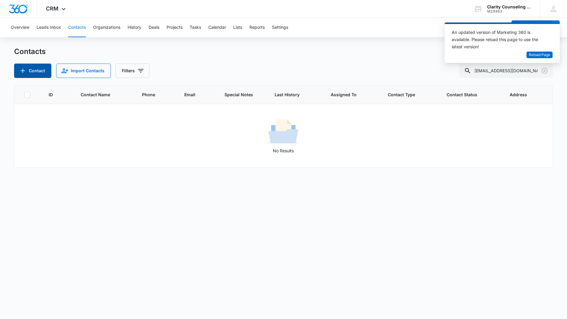
click at [22, 73] on icon "Add Contact" at bounding box center [22, 70] width 7 height 7
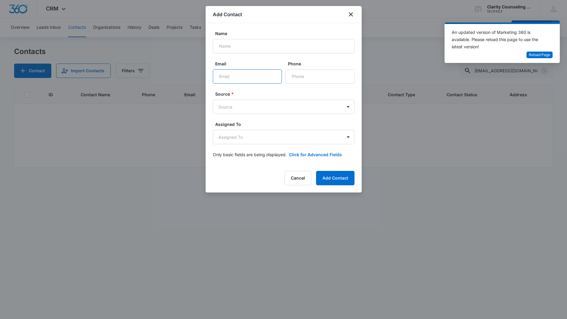
paste input "[EMAIL_ADDRESS][DOMAIN_NAME]"
type input "[EMAIL_ADDRESS][DOMAIN_NAME]"
paste input "[PERSON_NAME]"
type input "[PERSON_NAME]"
paste input "[PHONE_NUMBER]"
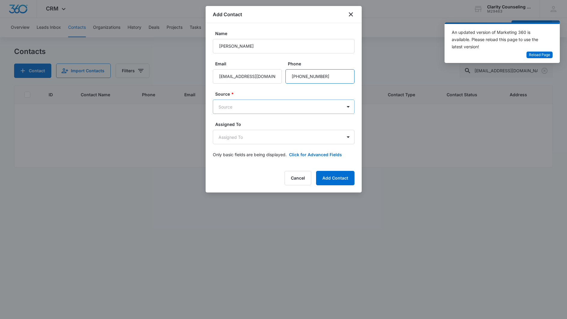
type input "[PHONE_NUMBER]"
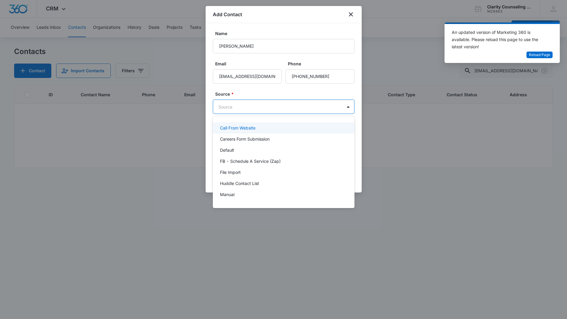
click at [280, 110] on body "CRM Apps Reputation Websites Forms CRM Email Social Content Ads Intelligence Fi…" at bounding box center [283, 159] width 567 height 319
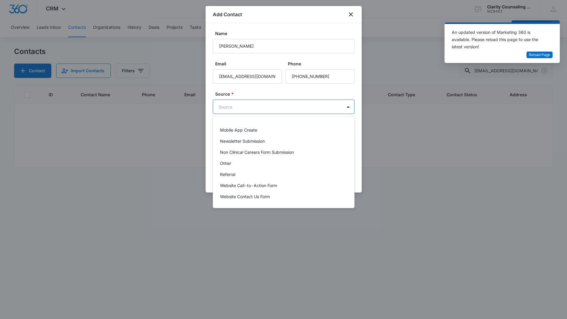
scroll to position [76, 0]
click at [232, 163] on div "Other" at bounding box center [283, 163] width 126 height 6
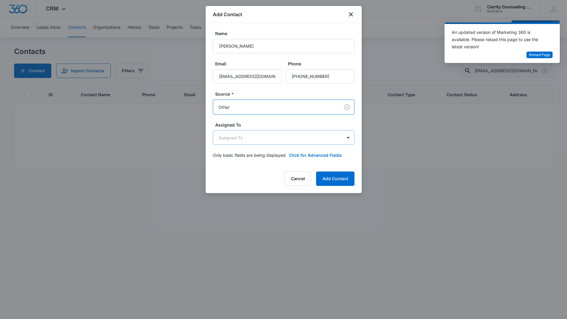
click at [262, 139] on body "CRM Apps Reputation Websites Forms CRM Email Social Content Ads Intelligence Fi…" at bounding box center [283, 159] width 567 height 319
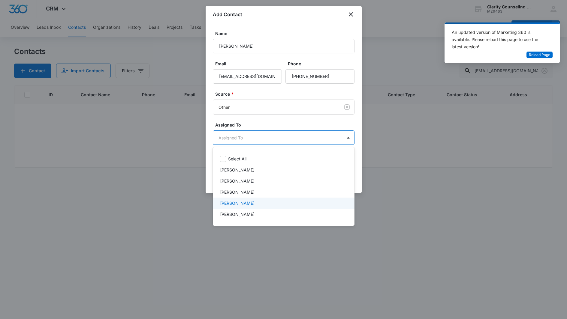
click at [252, 204] on p "[PERSON_NAME]" at bounding box center [237, 203] width 35 height 6
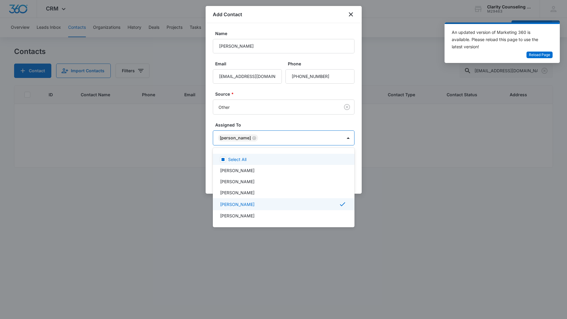
click at [262, 131] on div at bounding box center [283, 159] width 567 height 319
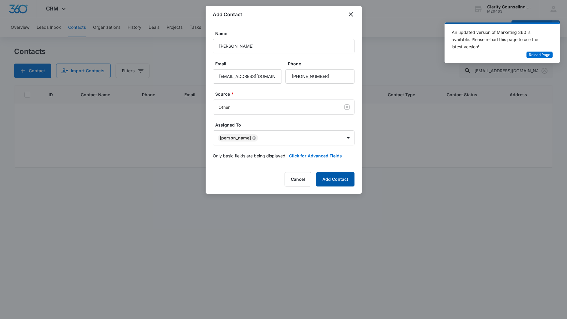
click at [335, 179] on button "Add Contact" at bounding box center [335, 179] width 38 height 14
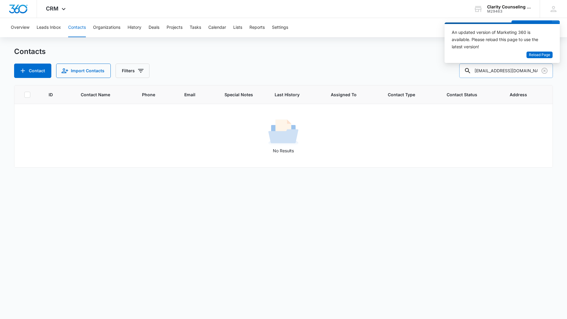
click at [529, 69] on input "[EMAIL_ADDRESS][DOMAIN_NAME]" at bounding box center [506, 71] width 94 height 14
click at [32, 72] on button "Contact" at bounding box center [32, 71] width 37 height 14
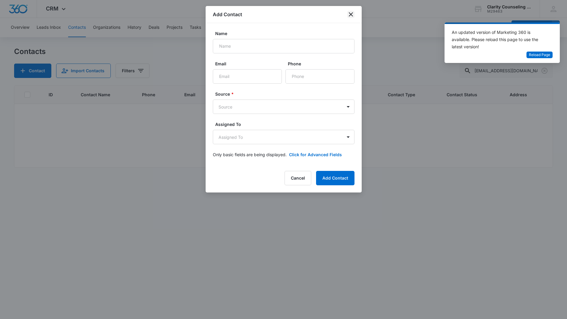
click at [348, 15] on icon "close" at bounding box center [350, 14] width 7 height 7
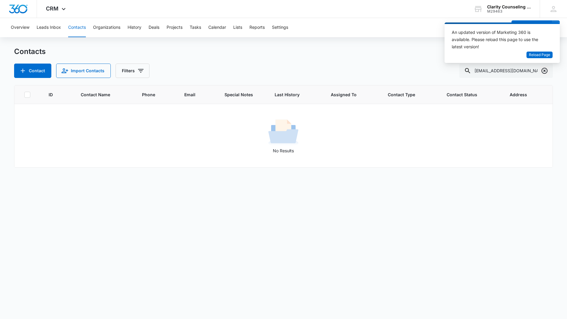
click at [545, 71] on icon "Clear" at bounding box center [544, 71] width 6 height 6
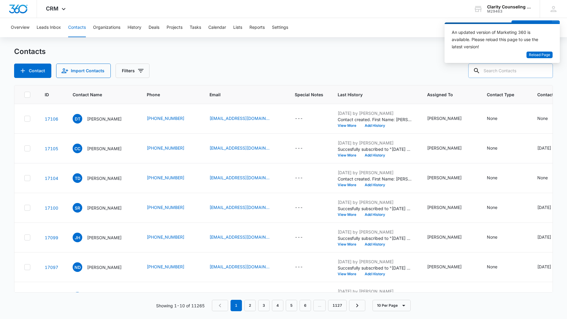
paste input "[MEDICAL_DATA]"
drag, startPoint x: 505, startPoint y: 68, endPoint x: 249, endPoint y: 78, distance: 256.4
click at [442, 68] on div "Contact Import Contacts Filters [MEDICAL_DATA]" at bounding box center [283, 71] width 539 height 14
type input "[MEDICAL_DATA]"
click at [544, 70] on icon "Clear" at bounding box center [544, 70] width 7 height 7
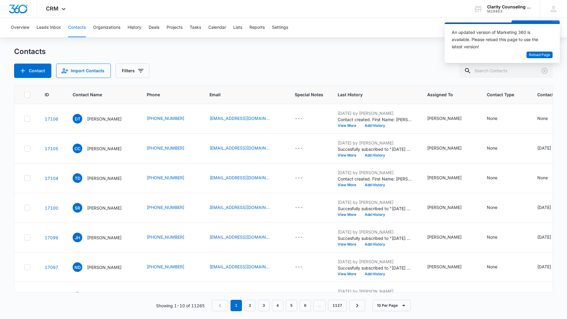
click at [544, 70] on div at bounding box center [544, 71] width 10 height 14
click at [524, 71] on input "text" at bounding box center [510, 71] width 85 height 14
paste input "[PERSON_NAME]"
type input "[PERSON_NAME]"
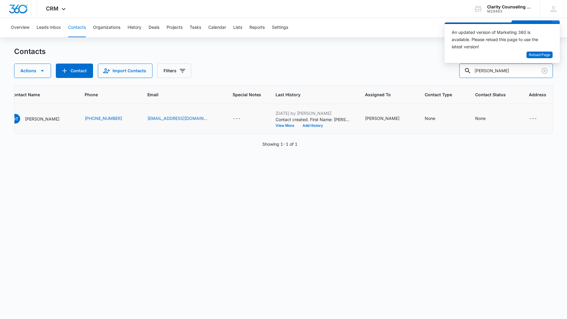
scroll to position [0, 62]
click at [475, 120] on div "None" at bounding box center [480, 118] width 11 height 6
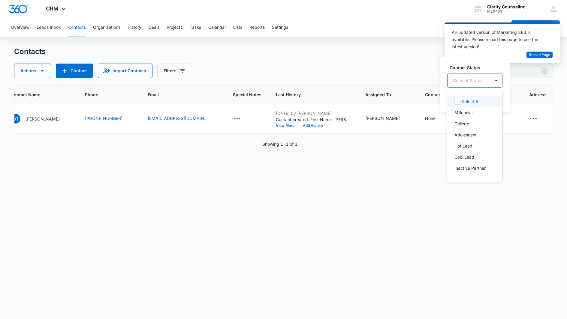
click at [481, 77] on div at bounding box center [467, 81] width 29 height 8
click at [473, 124] on p "[DATE] Reminder Email List" at bounding box center [474, 122] width 40 height 13
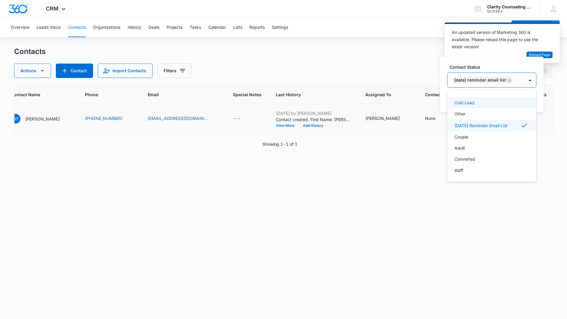
drag, startPoint x: 521, startPoint y: 79, endPoint x: 528, endPoint y: 94, distance: 17.1
click at [522, 79] on div "[DATE] Reminder Email List" at bounding box center [485, 80] width 77 height 14
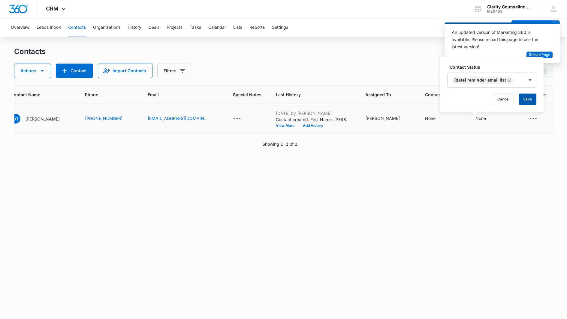
click at [529, 97] on button "Save" at bounding box center [527, 99] width 18 height 11
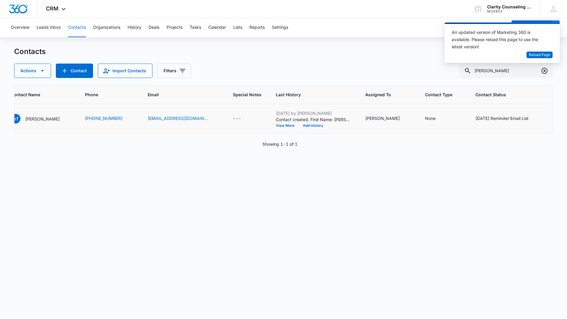
click at [545, 70] on icon "Clear" at bounding box center [544, 70] width 7 height 7
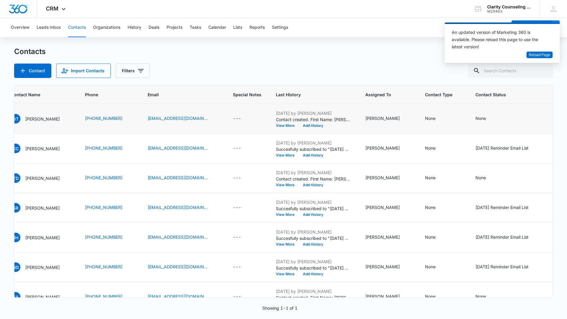
click at [545, 70] on div at bounding box center [544, 71] width 10 height 14
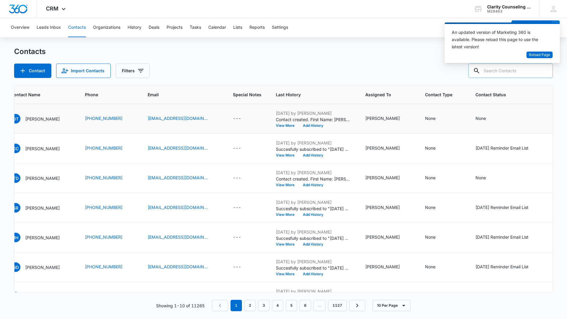
paste input "[EMAIL_ADDRESS][DOMAIN_NAME]"
type input "[EMAIL_ADDRESS][DOMAIN_NAME]"
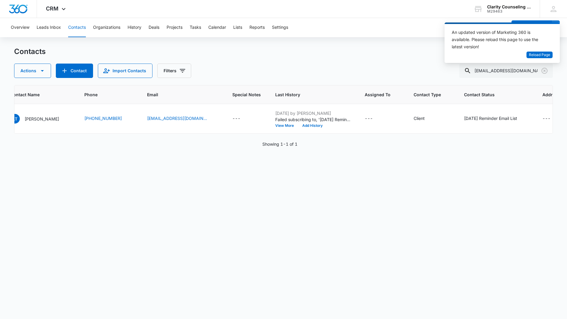
click at [545, 70] on icon "Clear" at bounding box center [544, 70] width 7 height 7
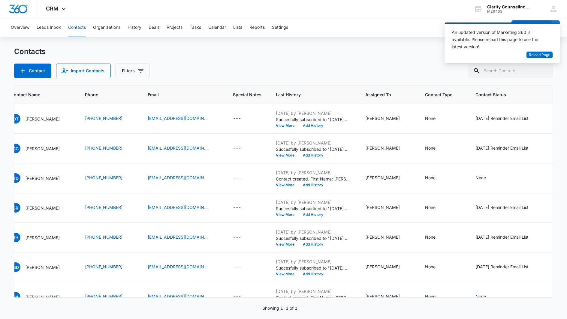
click at [545, 70] on div at bounding box center [544, 71] width 10 height 14
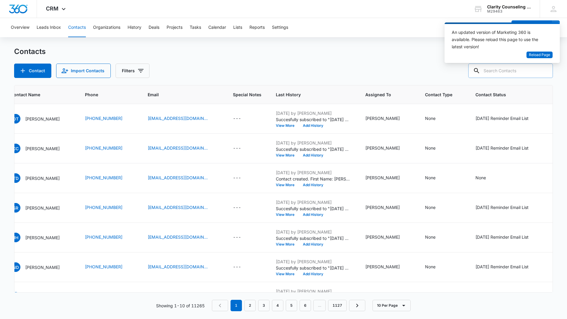
paste input "[PERSON_NAME][EMAIL_ADDRESS][PERSON_NAME][DOMAIN_NAME]"
type input "[PERSON_NAME][EMAIL_ADDRESS][PERSON_NAME][DOMAIN_NAME]"
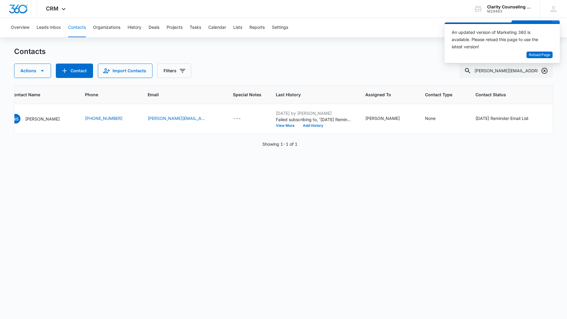
click at [544, 70] on icon "Clear" at bounding box center [544, 71] width 6 height 6
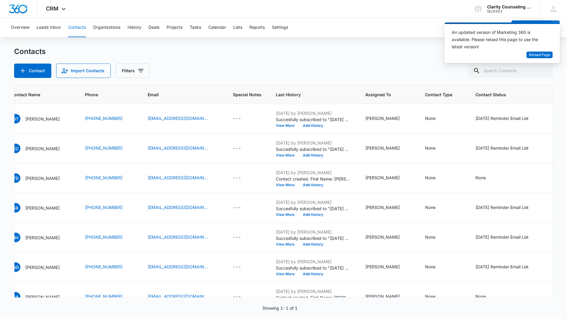
click at [544, 70] on div at bounding box center [544, 71] width 10 height 14
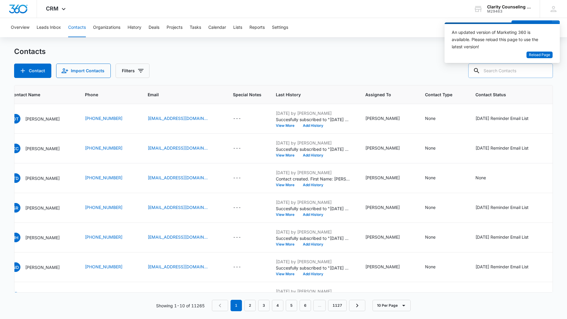
paste input "[DOMAIN_NAME][EMAIL_ADDRESS][DOMAIN_NAME]"
type input "[DOMAIN_NAME][EMAIL_ADDRESS][DOMAIN_NAME]"
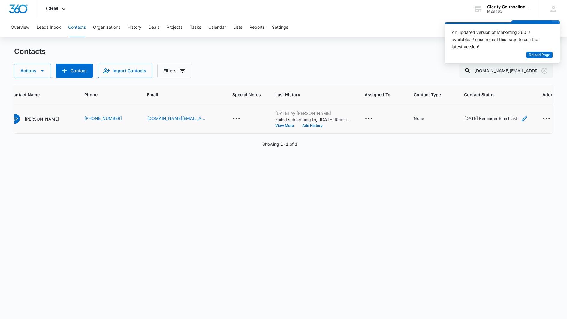
click at [489, 120] on div "[DATE] Reminder Email List" at bounding box center [490, 118] width 53 height 6
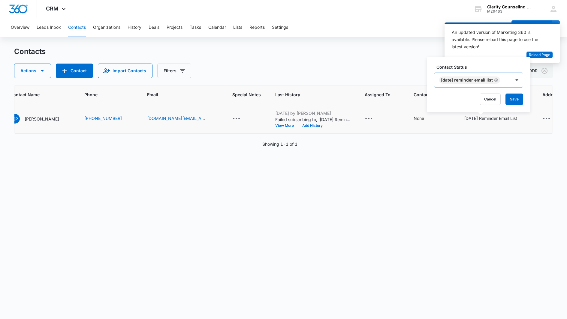
click at [492, 77] on div "[DATE] Reminder Email List" at bounding box center [469, 80] width 61 height 7
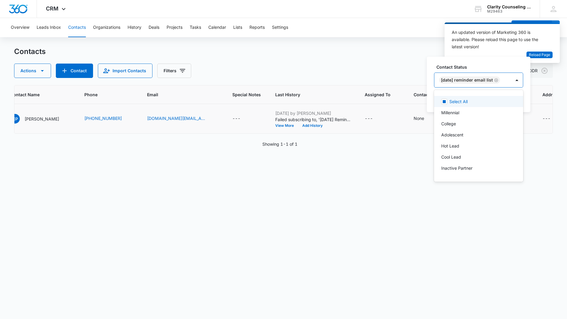
click at [498, 81] on icon "Remove Saturday Reminder Email List" at bounding box center [496, 80] width 4 height 5
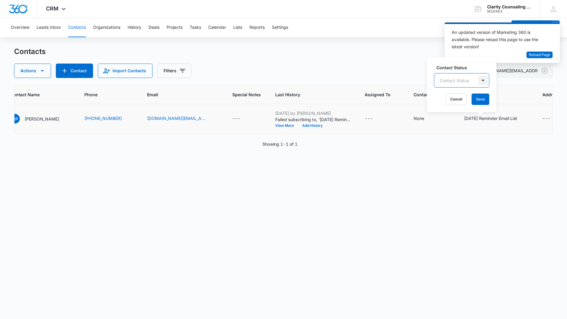
click at [481, 81] on div at bounding box center [483, 81] width 10 height 10
click at [487, 102] on button "Save" at bounding box center [480, 99] width 18 height 11
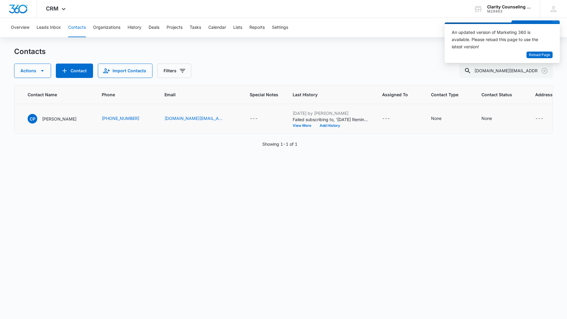
click at [545, 68] on icon "Clear" at bounding box center [544, 71] width 6 height 6
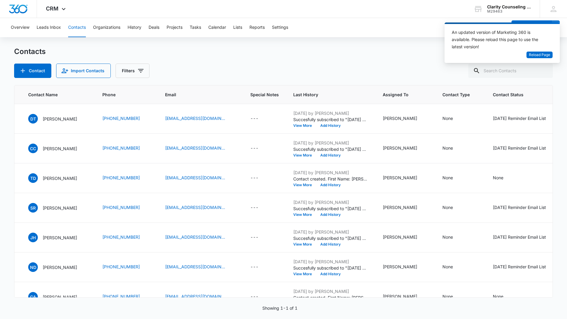
click at [545, 68] on div at bounding box center [544, 71] width 10 height 14
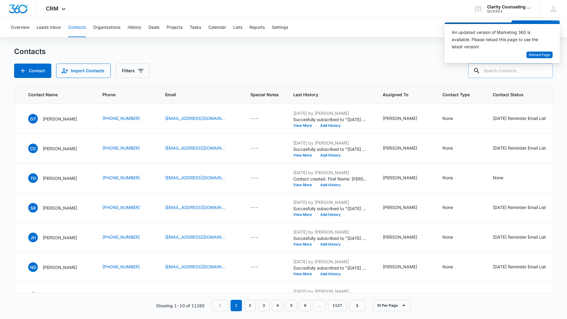
paste input "[EMAIL_ADDRESS][DOMAIN_NAME]"
type input "[EMAIL_ADDRESS][DOMAIN_NAME]"
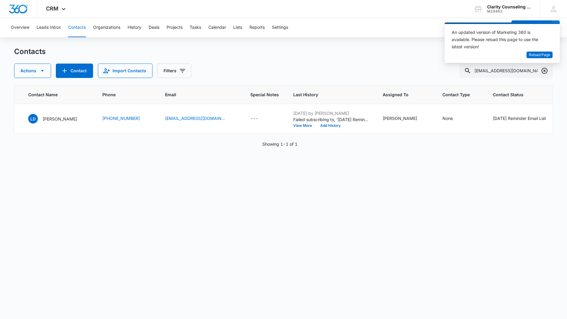
click at [546, 69] on icon "Clear" at bounding box center [544, 71] width 6 height 6
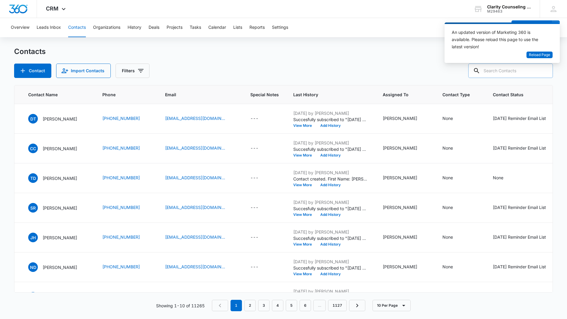
paste input "[EMAIL_ADDRESS][DOMAIN_NAME]"
type input "[EMAIL_ADDRESS][DOMAIN_NAME]"
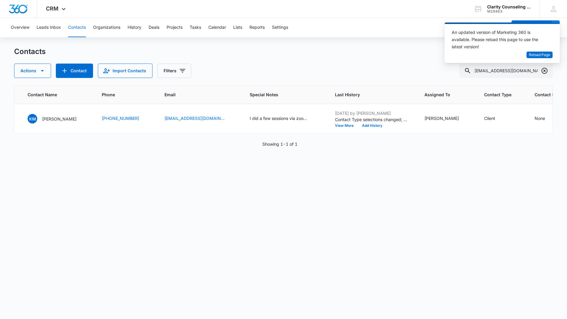
click at [544, 72] on icon "Clear" at bounding box center [544, 70] width 7 height 7
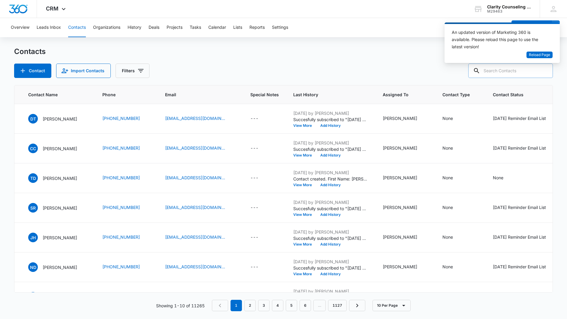
paste input "[EMAIL_ADDRESS][PERSON_NAME][DOMAIN_NAME]"
type input "[EMAIL_ADDRESS][PERSON_NAME][DOMAIN_NAME]"
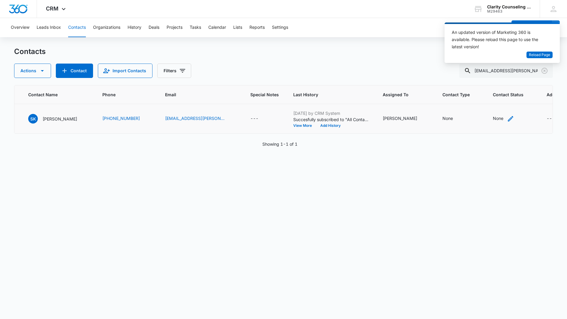
click at [493, 118] on div "None" at bounding box center [498, 118] width 11 height 6
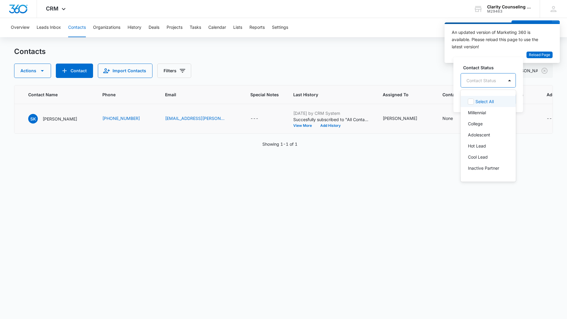
click at [496, 80] on div "Contact Status" at bounding box center [482, 81] width 43 height 14
click at [492, 116] on p "[DATE] Reminder Email List" at bounding box center [488, 122] width 40 height 13
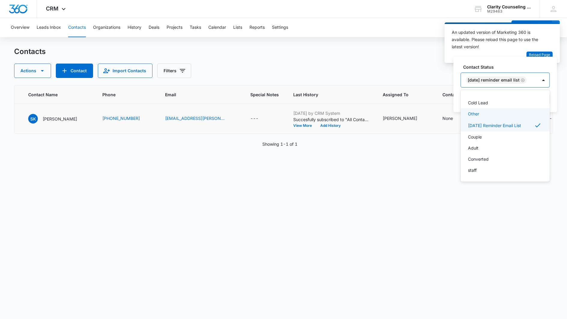
scroll to position [88, 0]
drag, startPoint x: 540, startPoint y: 78, endPoint x: 540, endPoint y: 86, distance: 8.1
click at [537, 78] on div "[DATE] Reminder Email List" at bounding box center [499, 80] width 77 height 14
click at [540, 99] on button "Save" at bounding box center [541, 99] width 18 height 11
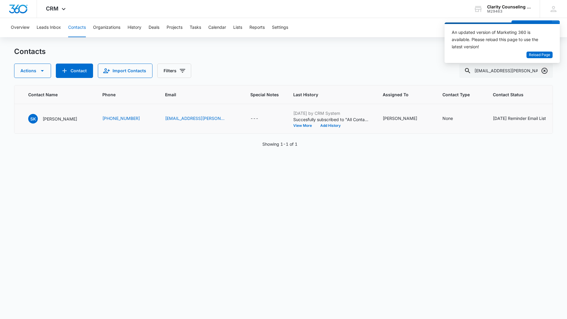
click at [546, 70] on icon "Clear" at bounding box center [544, 70] width 7 height 7
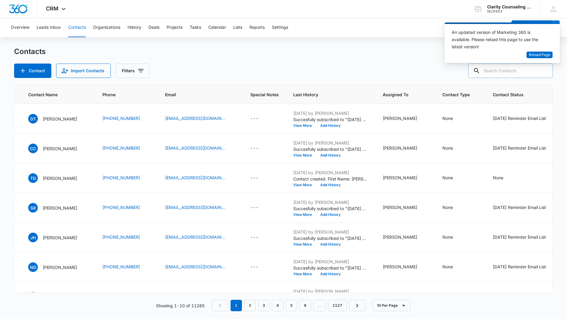
paste input "[EMAIL_ADDRESS][DOMAIN_NAME]"
type input "[EMAIL_ADDRESS][DOMAIN_NAME]"
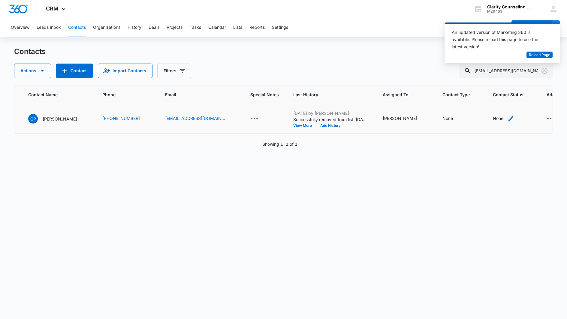
click at [493, 121] on div "None" at bounding box center [498, 118] width 11 height 6
click at [490, 80] on div at bounding box center [487, 81] width 29 height 8
click at [496, 127] on p "[DATE] Reminder Email List" at bounding box center [495, 122] width 40 height 13
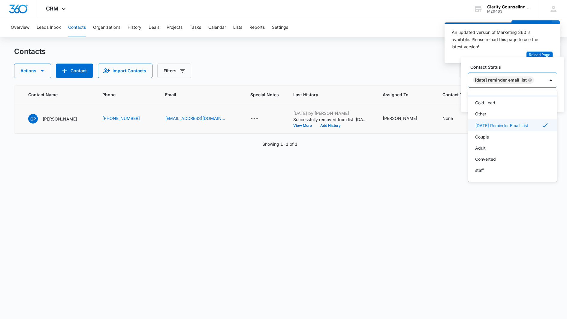
click at [557, 78] on div at bounding box center [551, 80] width 12 height 14
click at [554, 103] on button "Save" at bounding box center [548, 99] width 18 height 11
